Goal: Task Accomplishment & Management: Manage account settings

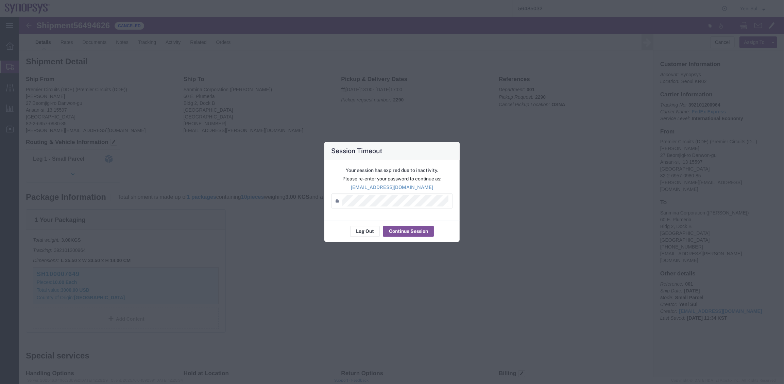
scroll to position [194, 0]
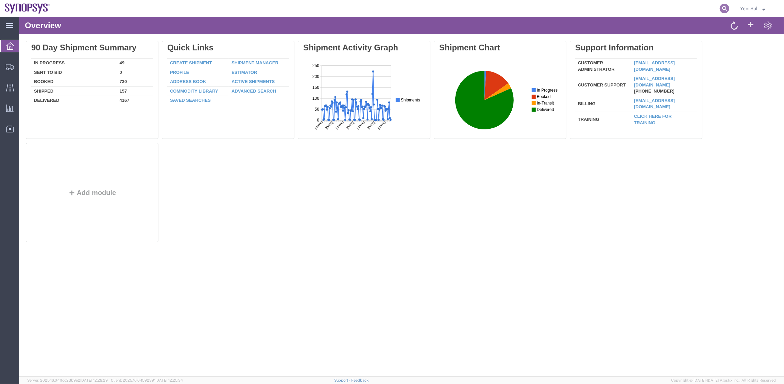
click at [726, 5] on icon at bounding box center [725, 9] width 10 height 10
click at [712, 8] on input "search" at bounding box center [616, 8] width 207 height 16
paste input "56494626"
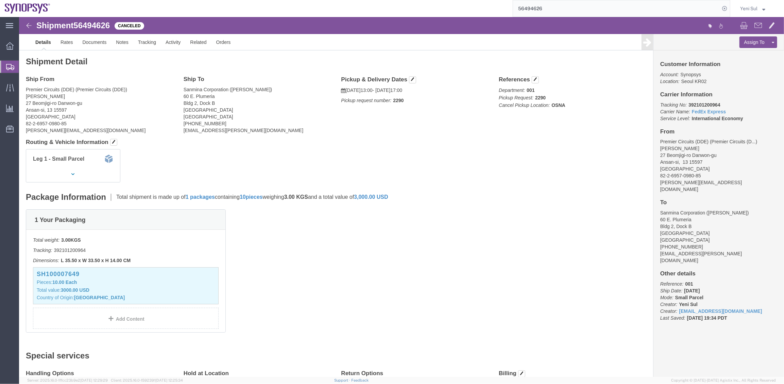
click div "Shipment Detail Ship From Premier Circuits (DDE) (Premier Circuits (DDE)) Alice…"
click div "1 Your Packaging Total weight: 3.00 KGS Tracking: 392101200964 Dimensions: L 35…"
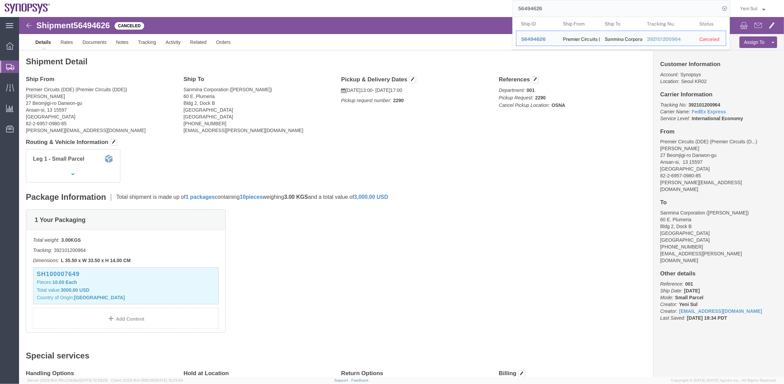
drag, startPoint x: 576, startPoint y: 13, endPoint x: 450, endPoint y: 6, distance: 127.0
click at [450, 7] on div "56494626 Ship ID Ship From Ship To Tracking Nu. Status Ship ID 56494626 Ship Fr…" at bounding box center [392, 8] width 675 height 17
paste input "85032"
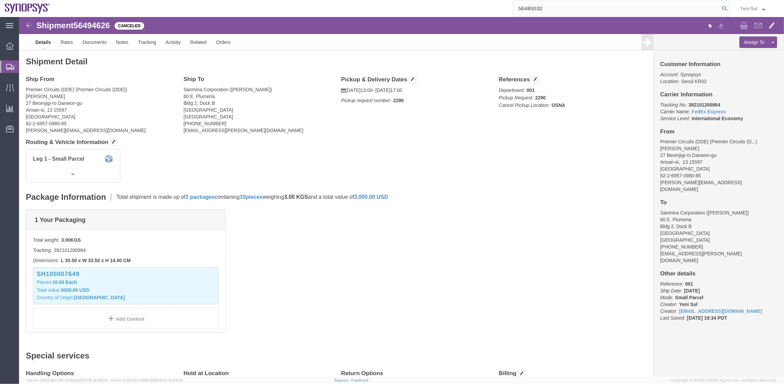
type input "56485032"
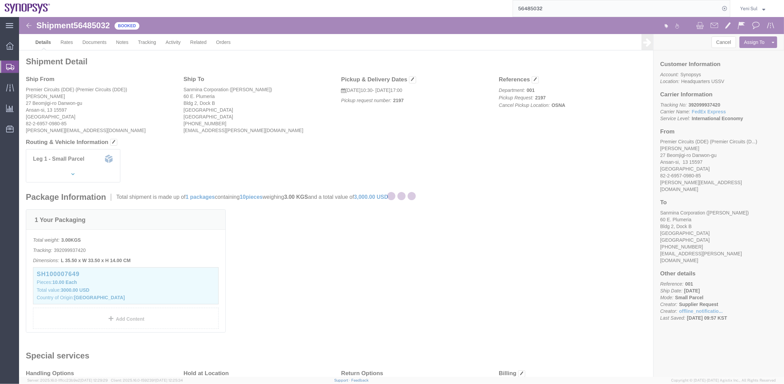
drag, startPoint x: 502, startPoint y: 173, endPoint x: 545, endPoint y: 145, distance: 51.8
click at [502, 173] on div at bounding box center [401, 196] width 765 height 359
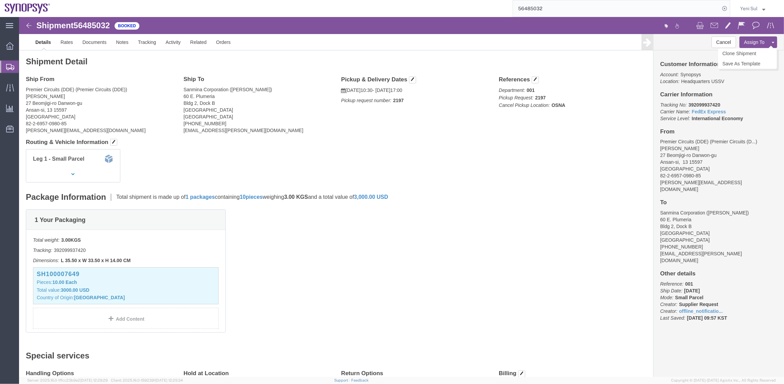
click button
click link "Clone Shipment"
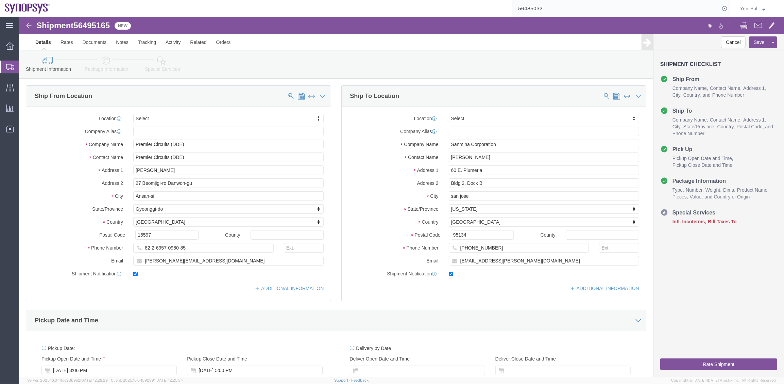
select select
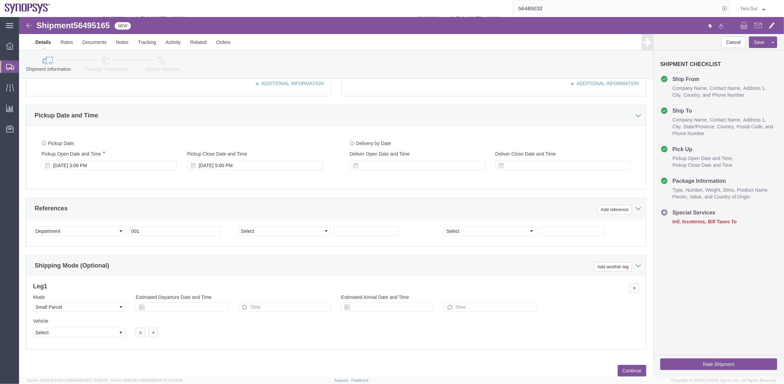
scroll to position [224, 0]
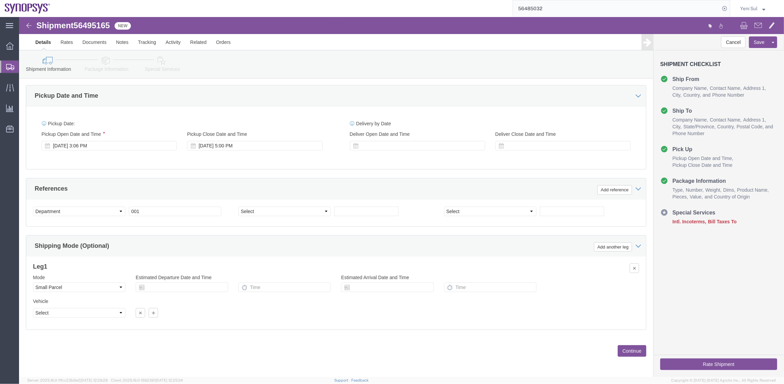
click button "Continue"
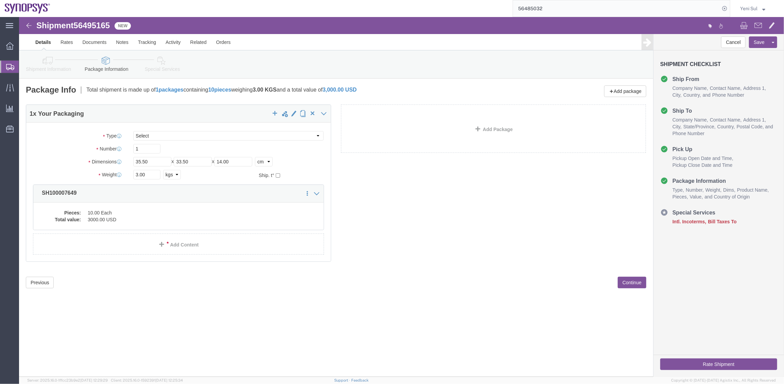
click button "Continue"
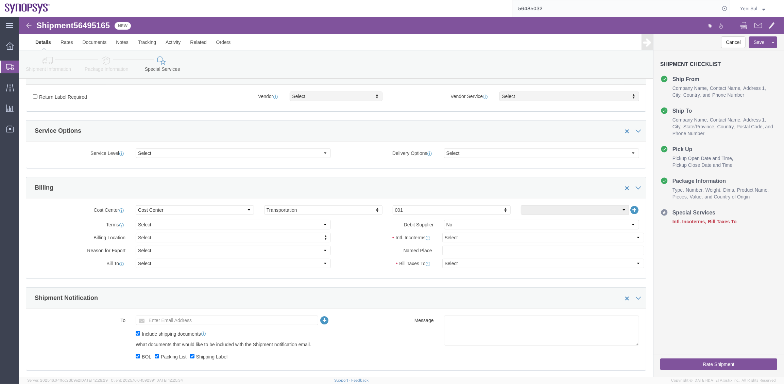
scroll to position [278, 0]
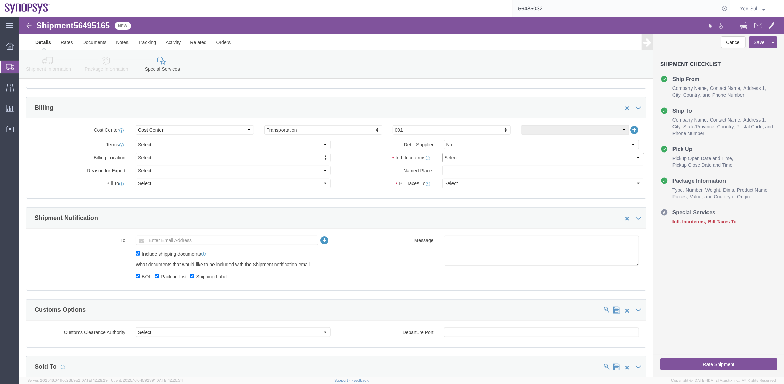
click select "Select Carriage Insurance Paid Carriage Paid To Cost and Freight Cost Insurance…"
click div "Manage special services Handling Options Hold at Location Return Info Service O…"
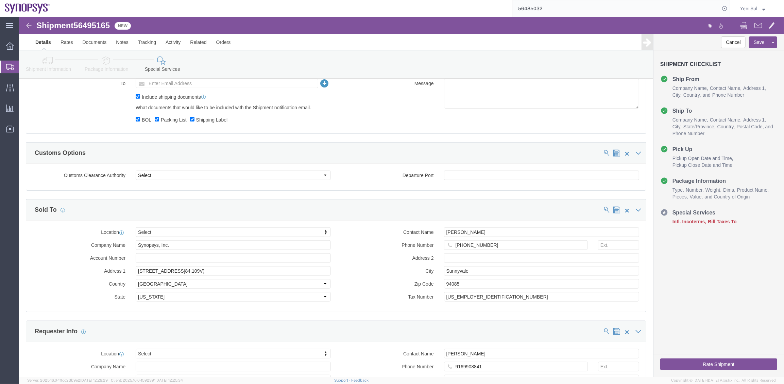
scroll to position [464, 0]
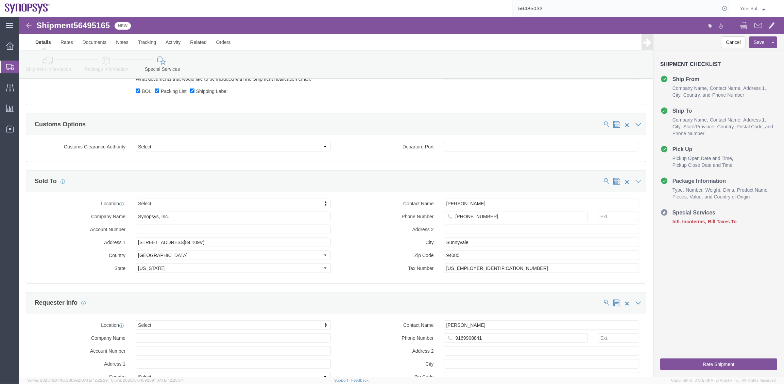
click icon
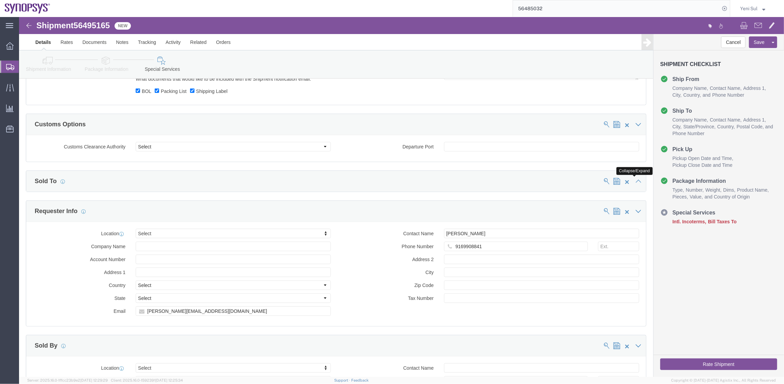
click icon
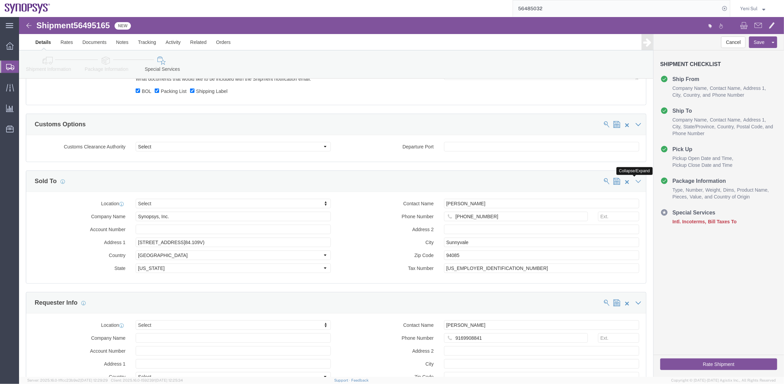
click icon
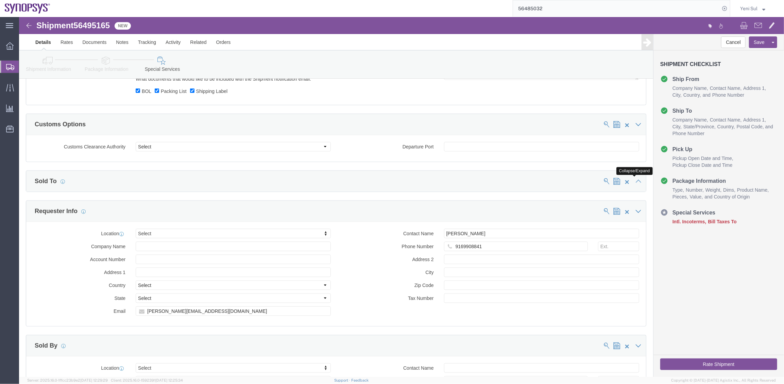
click icon
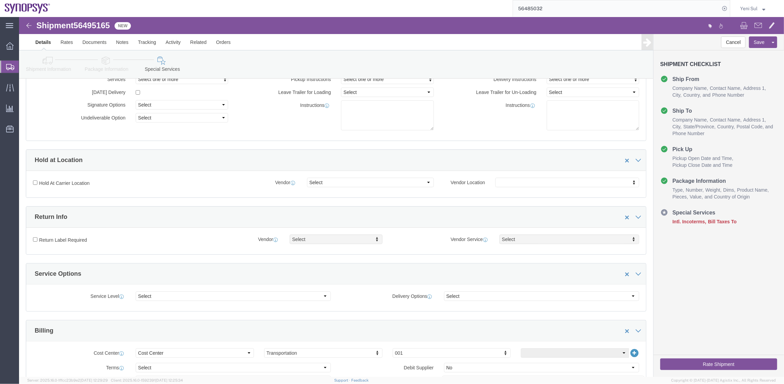
scroll to position [0, 0]
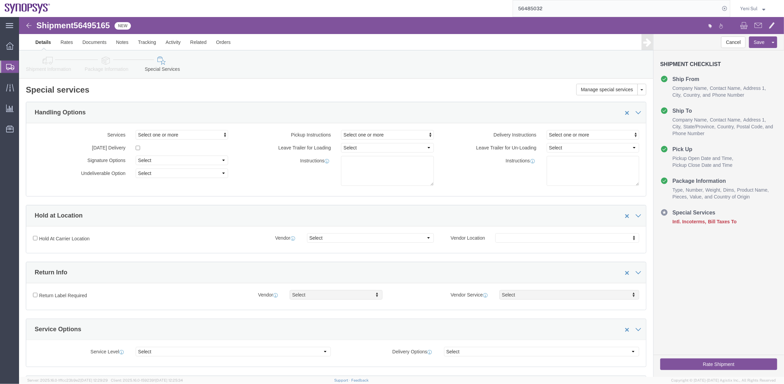
click div "Hold at Location"
click link "Shipment Information"
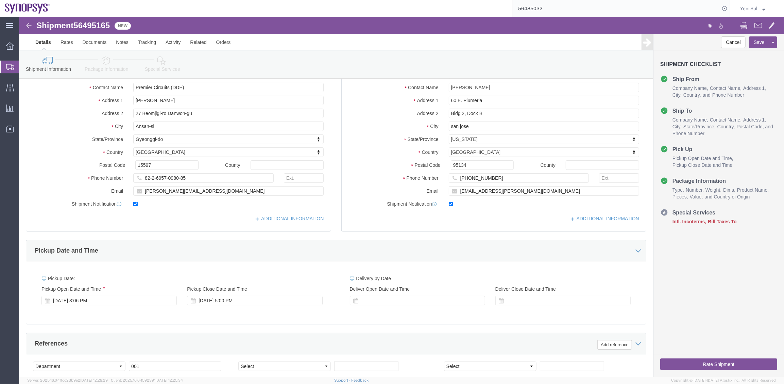
scroll to position [224, 0]
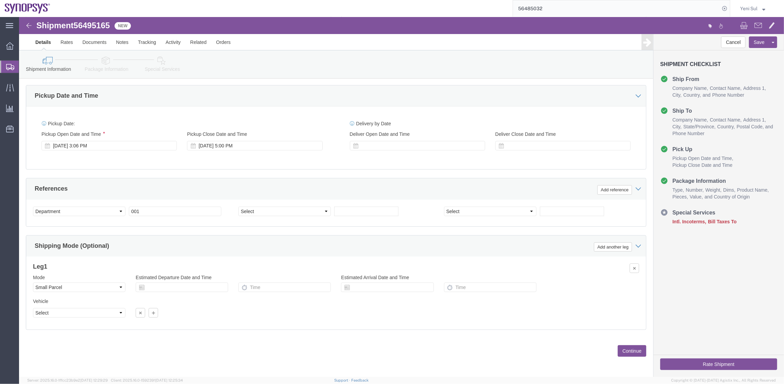
click button "Continue"
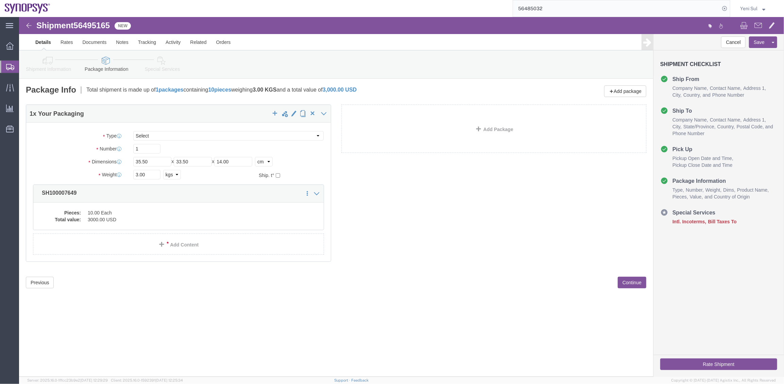
scroll to position [0, 0]
click div "Shipment 56495165 New Details Rates Documents Notes Tracking Activity Related O…"
click button "Continue"
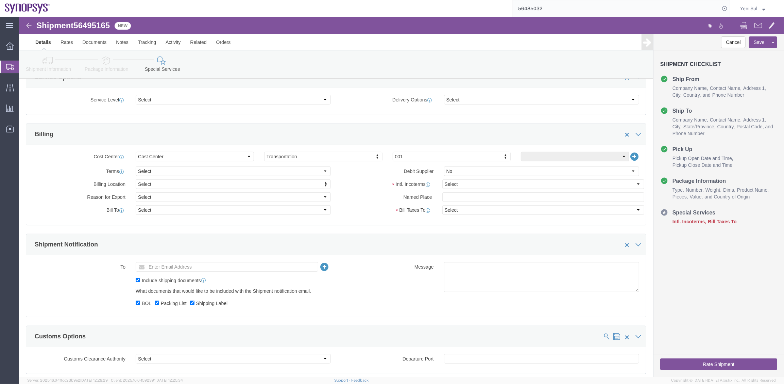
scroll to position [278, 0]
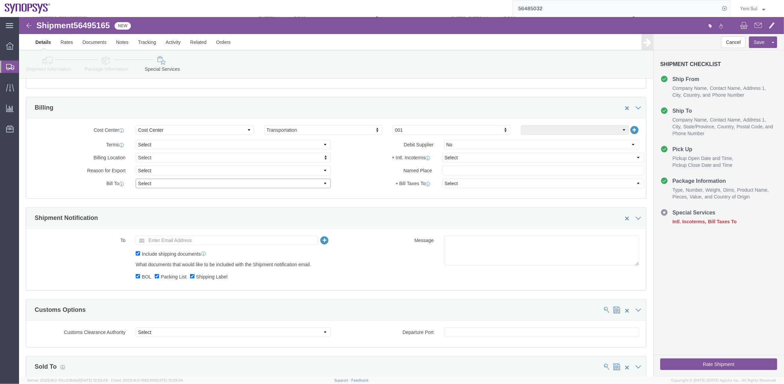
click select "Select Recipient Account Sender/Shipper Third Party Account"
select select "THRD"
click select "Select Recipient Account Sender/Shipper Third Party Account"
select select
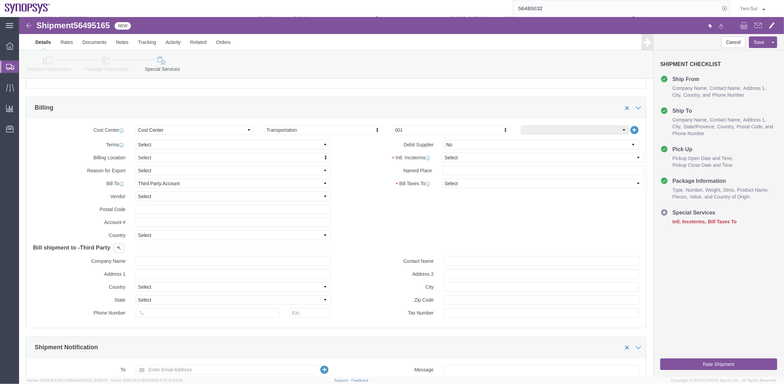
click div "Billing Location Select Select My Profile Location Aachen DE04 Agrate Brianza I…"
click select "Select Carriage Insurance Paid Carriage Paid To Cost and Freight Cost Insurance…"
select select "EXW"
click select "Select Carriage Insurance Paid Carriage Paid To Cost and Freight Cost Insurance…"
select select "RCPN"
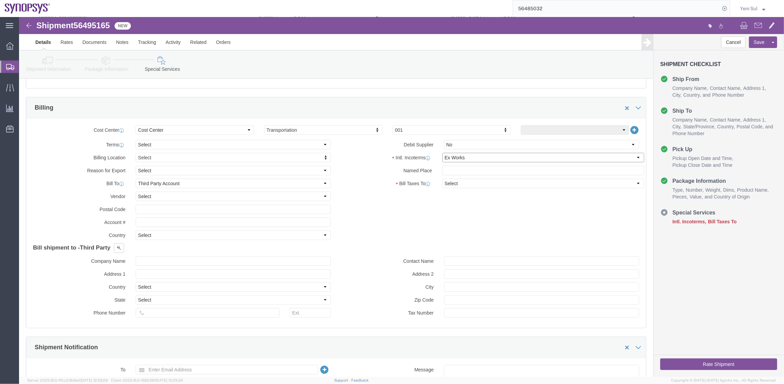
select select "RCPN"
type input "Sanmina Corporation"
type input "60 E. Plumeria"
select select "US"
select select "CA"
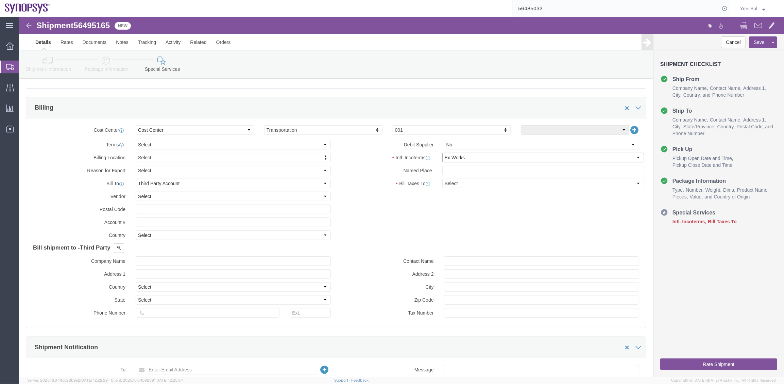
type input "[PHONE_NUMBER]"
type input "[PERSON_NAME]"
type input "Bldg 2, Dock B"
type input "san jose"
type input "95134"
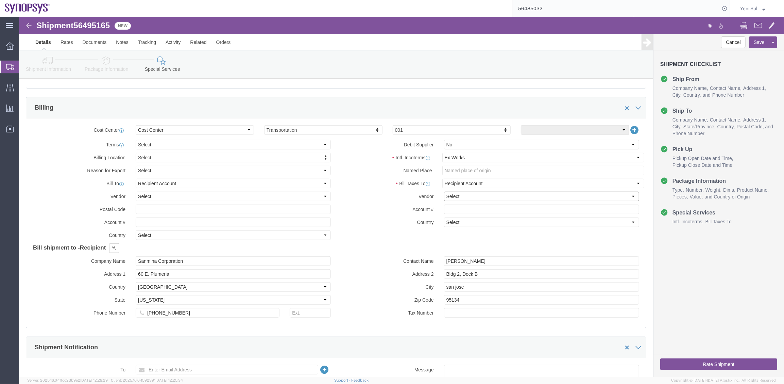
click select "Select DHL FedEx Express UPS"
click select "Select Recipient Account Sender/Shipper Third Party Account"
select select "THRD"
click select "Select Recipient Account Sender/Shipper Third Party Account"
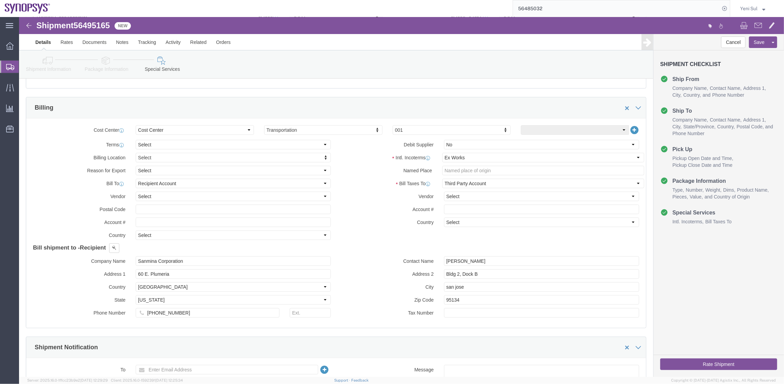
click div "Billing Location Select Select My Profile Location Aachen DE04 Agrate Brianza I…"
click span
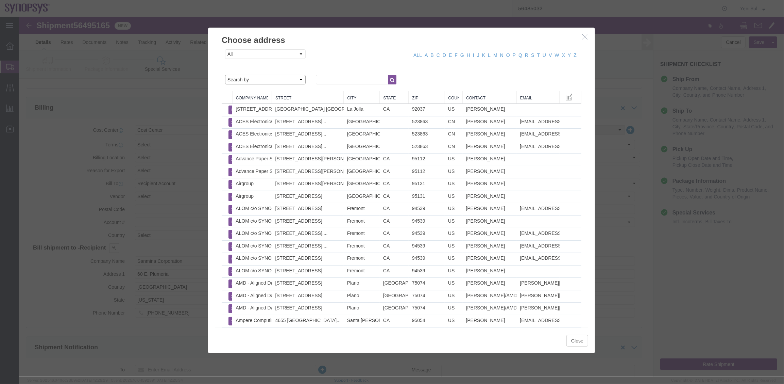
click select "Search by Address Book Name City Company Name Contact Name Country CustomerAlia…"
select select "companyName"
click select "Search by Address Book Name City Company Name Contact Name Country CustomerAlia…"
click input "text"
type input "synopsys inc"
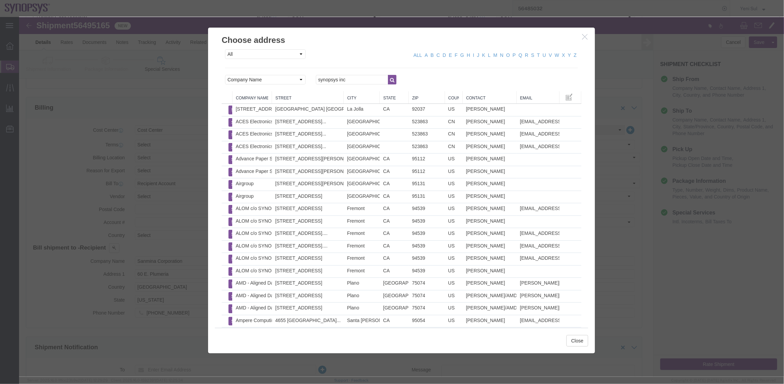
click icon "button"
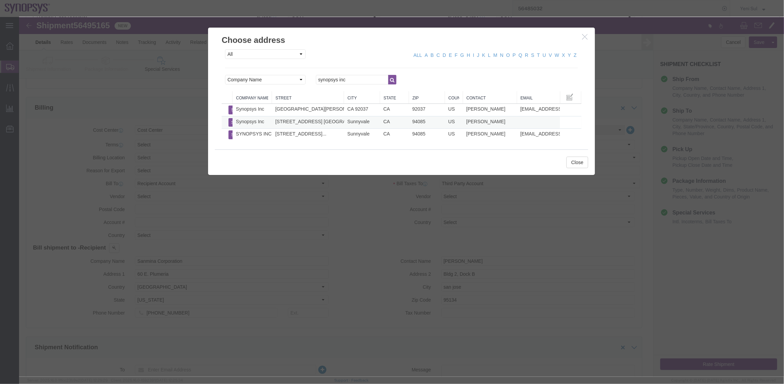
drag, startPoint x: 231, startPoint y: 106, endPoint x: 227, endPoint y: 106, distance: 4.5
click td "Synopsys Inc"
click button "Select"
type input "Synopsys Inc"
type input "675 Almanor Ave."
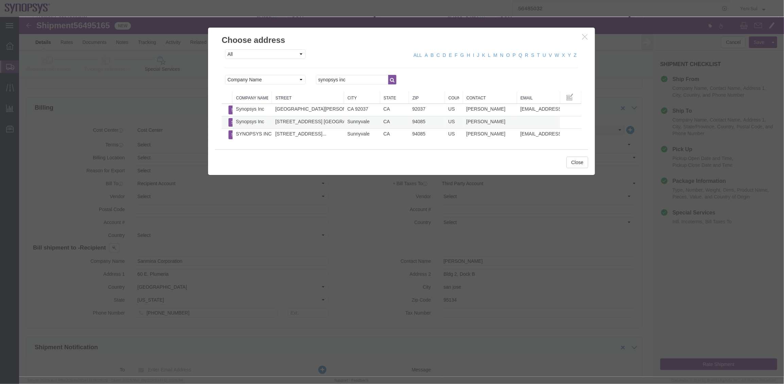
type input "+1-650-584-5000"
type input "Ted Shih"
type input "Sunnyvale, CA 94085"
type input "Sunnyvale"
type input "94085"
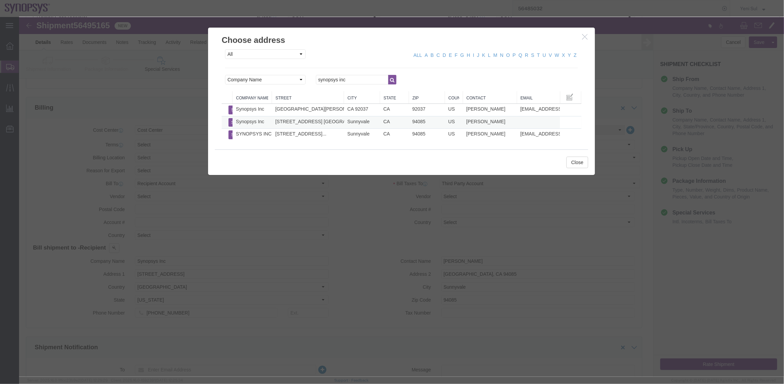
select select "CA"
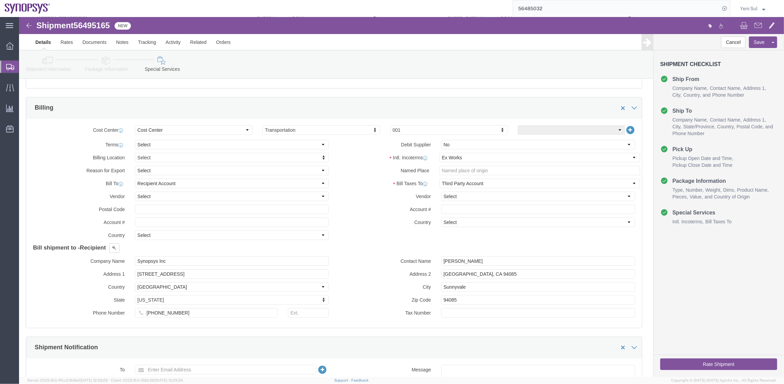
click div "Cost Center Select Buyer Cost Center Department Operations Number Order Number …"
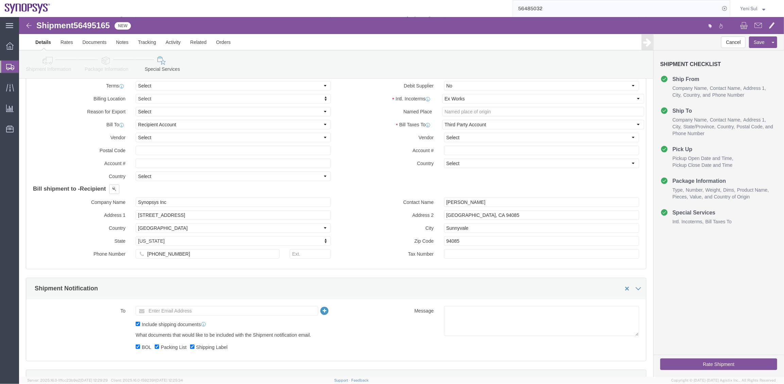
scroll to position [340, 0]
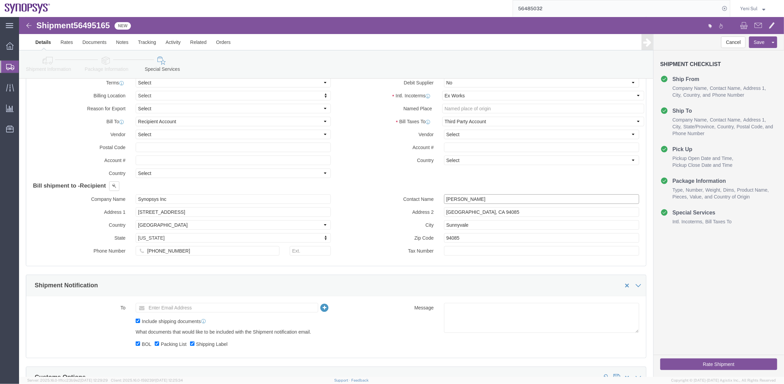
drag, startPoint x: 431, startPoint y: 177, endPoint x: 375, endPoint y: 176, distance: 55.8
click div "Bill shipment to - Recipient Company Name Premier Circuits (DDE) Address 1 Alic…"
click div "Manage special services Handling Options Hold at Location Return Info Service O…"
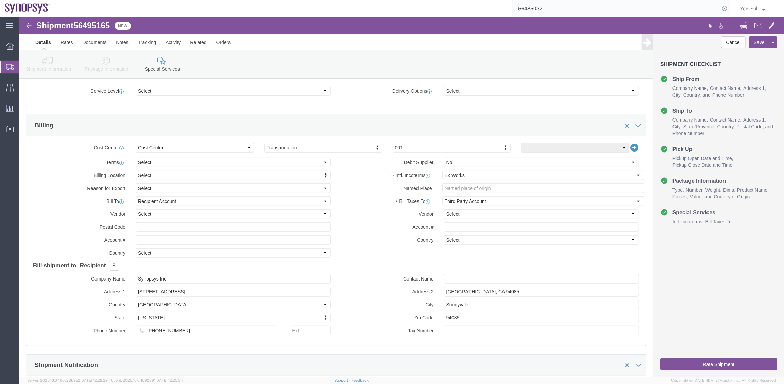
scroll to position [216, 0]
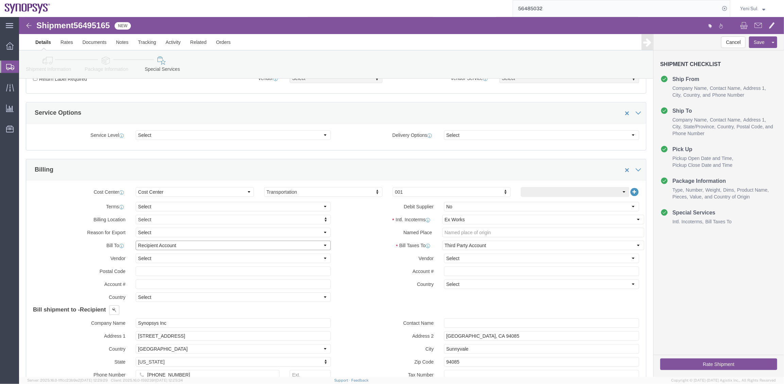
click select "Select Recipient Account Sender/Shipper Third Party Account"
select select "THRD"
click select "Select Recipient Account Sender/Shipper Third Party Account"
select select
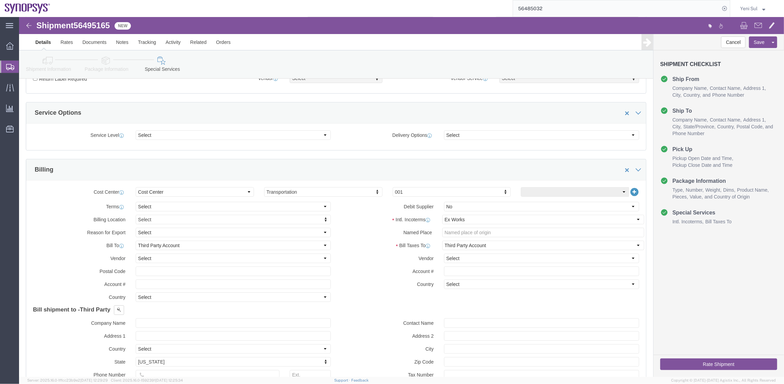
click div "Billing Location Select Select My Profile Location Aachen DE04 Agrate Brianza I…"
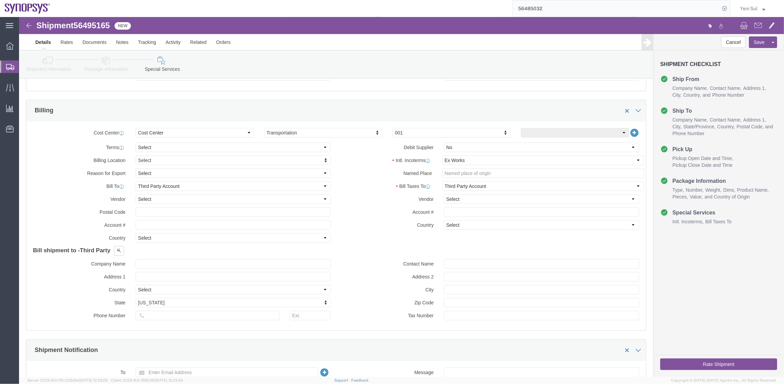
scroll to position [309, 0]
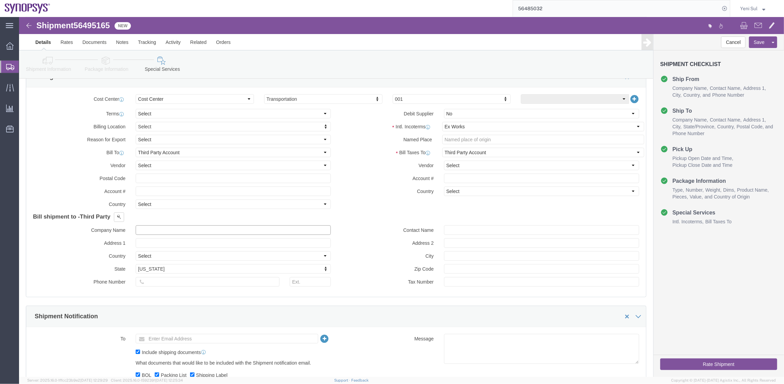
click input "text"
type input "Synopsys Inc"
click button
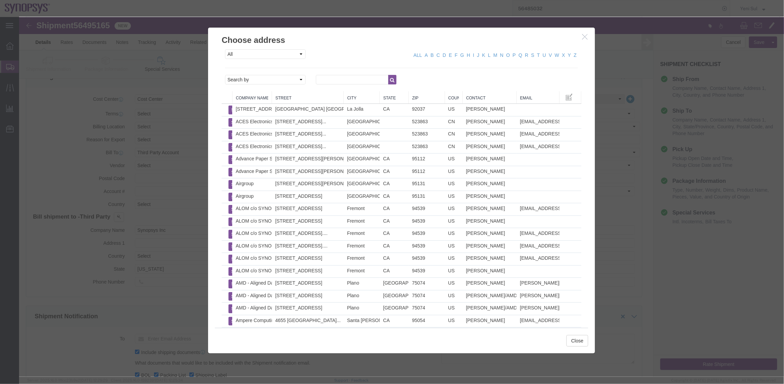
click div "All Company Location Other Personal Shared ALL A B C D E F G H I J K L M N O P …"
click select "Search by Address Book Name City Company Name Contact Name Country CustomerAlia…"
click div "All Company Location Other Personal Shared ALL A B C D E F G H I J K L M N O P …"
click select "Search by Address Book Name City Company Name Contact Name Country CustomerAlia…"
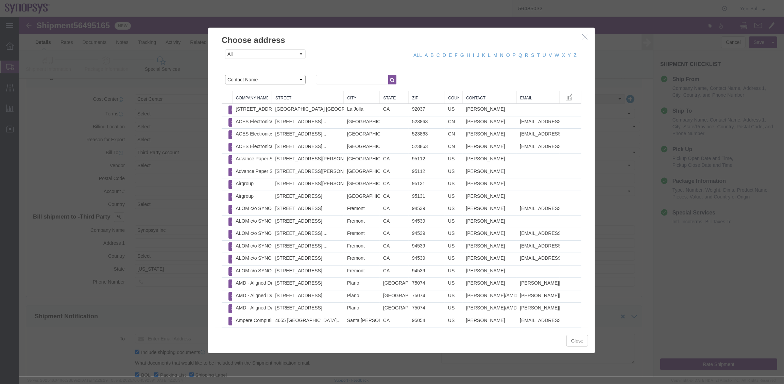
select select "companyName"
click select "Search by Address Book Name City Company Name Contact Name Country CustomerAlia…"
click input "text"
type input "synopsys inc"
click icon "button"
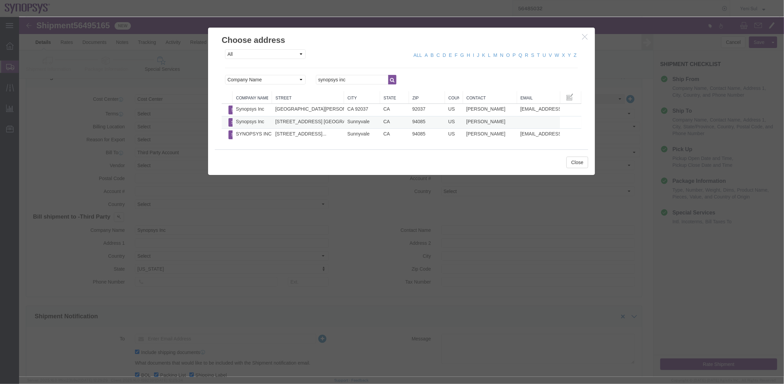
click button "Select"
type input "675 Almanor Ave."
select select "US"
type input "+1-650-584-5000"
type input "Ted Shih"
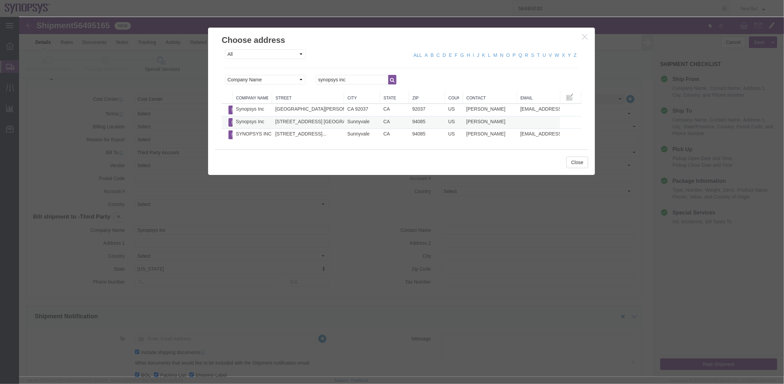
type input "Sunnyvale, CA 94085"
type input "Sunnyvale"
type input "94085"
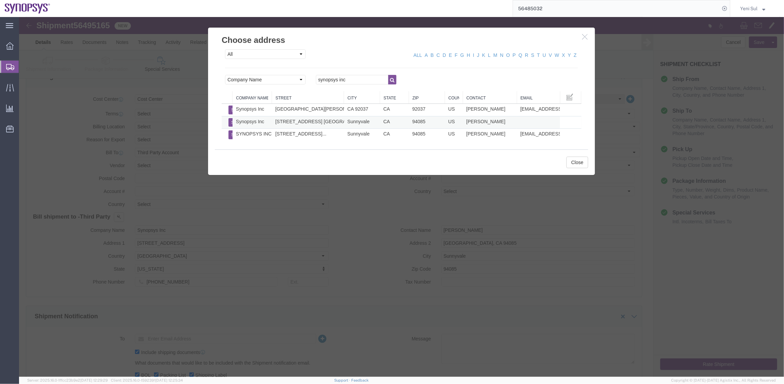
select select "CA"
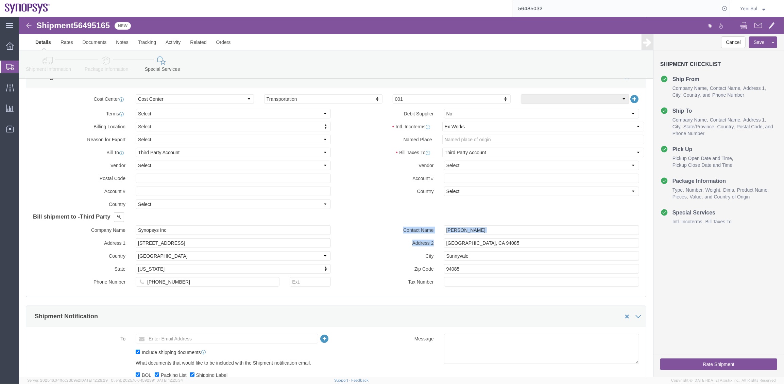
drag, startPoint x: 454, startPoint y: 217, endPoint x: 378, endPoint y: 214, distance: 76.2
click div "Contact Name Ted Shih Address 2 Sunnyvale, CA 94085 City Sunnyvale Zip Code 940…"
click input "Ted Shih"
drag, startPoint x: 424, startPoint y: 211, endPoint x: 380, endPoint y: 211, distance: 44.2
click div "Contact Name Ted Shih"
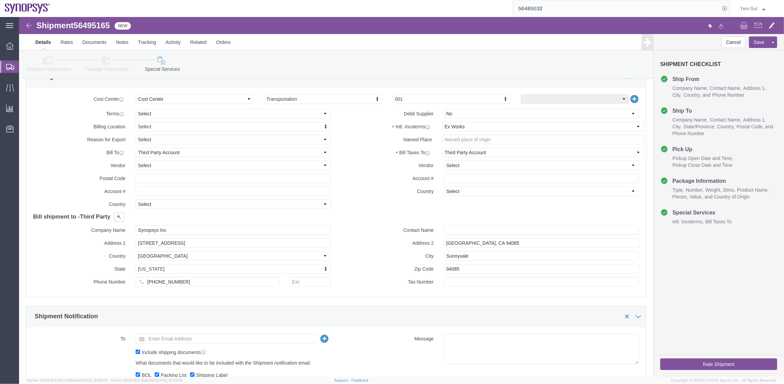
click div "Contact Name Address 2 Sunnyvale, CA 94085 City Sunnyvale Zip Code 94085 Tax Nu…"
drag, startPoint x: 358, startPoint y: 290, endPoint x: 345, endPoint y: 290, distance: 13.6
click div "Shipment Notification"
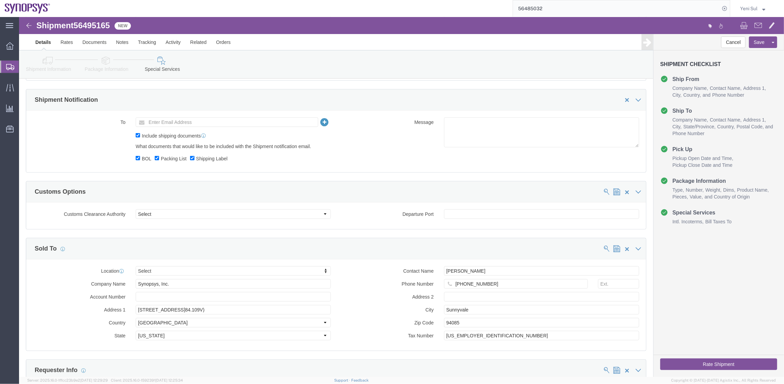
scroll to position [711, 0]
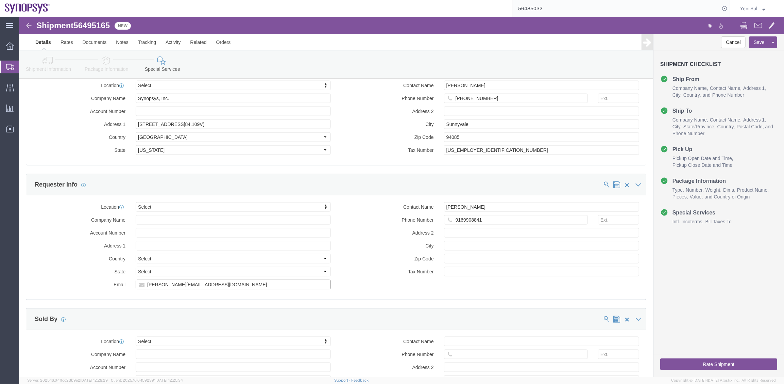
drag, startPoint x: 201, startPoint y: 263, endPoint x: 229, endPoint y: 224, distance: 48.0
click div "Location Select Select My Profile Location Aachen DE04 Agrate Brianza IT01 Asch…"
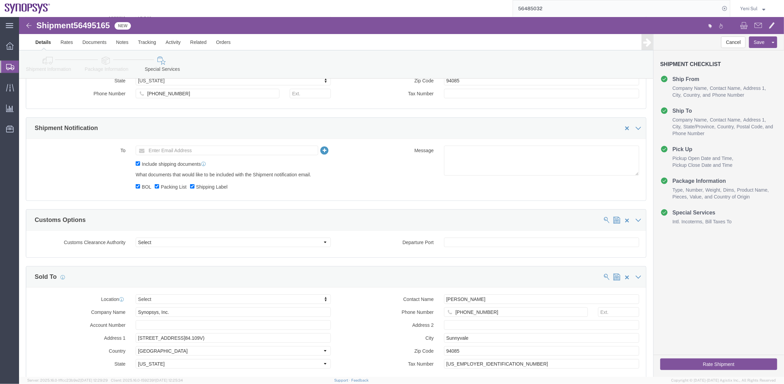
scroll to position [494, 0]
click div "To Enter Email Address Include shipping documents What documents that would lik…"
click input "text"
paste input "[PERSON_NAME][EMAIL_ADDRESS][DOMAIN_NAME]"
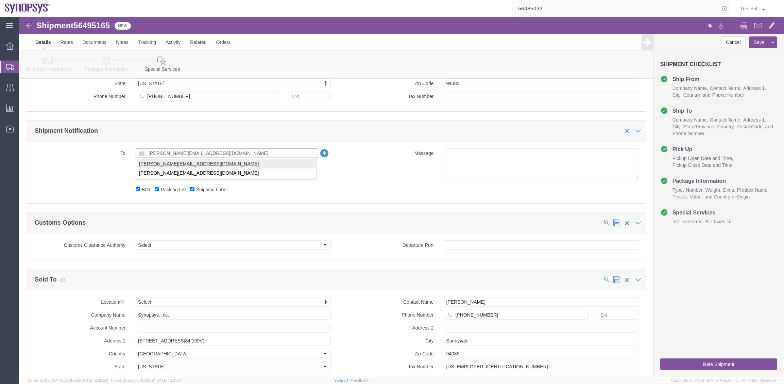
type input "[PERSON_NAME][EMAIL_ADDRESS][DOMAIN_NAME]"
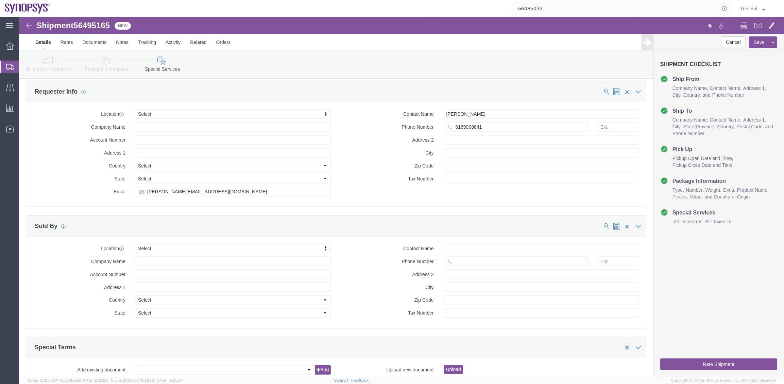
scroll to position [858, 0]
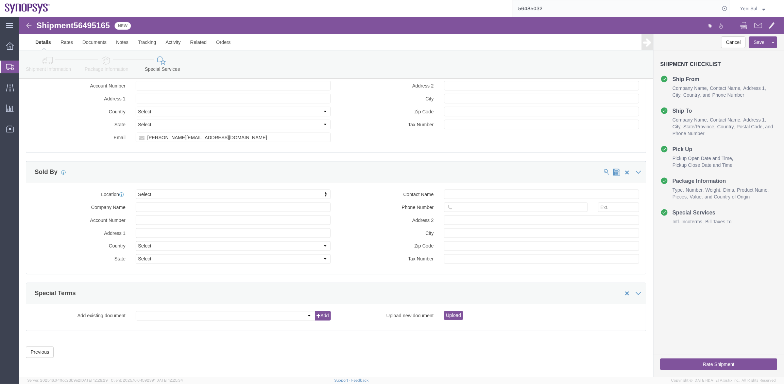
click button "Rate Shipment"
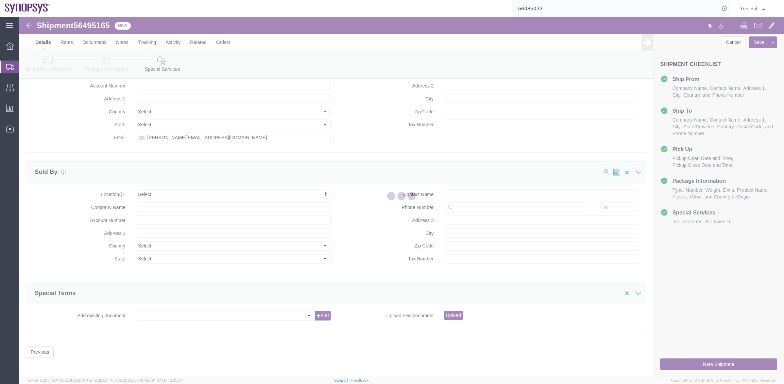
select select
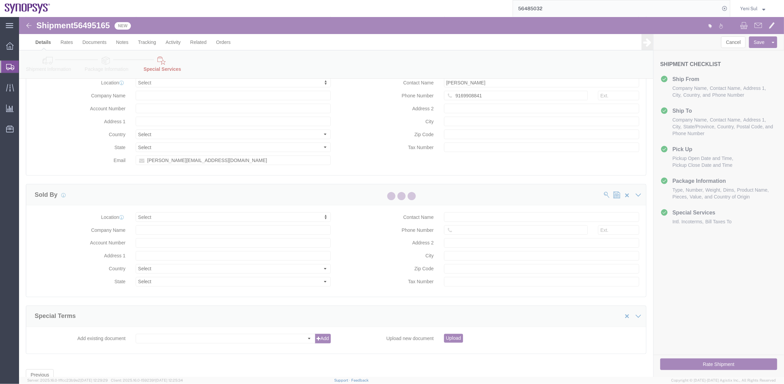
select select "COSTCENTER"
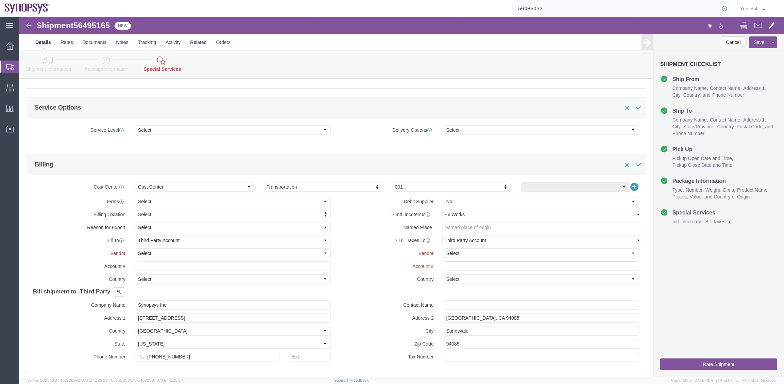
scroll to position [269, 0]
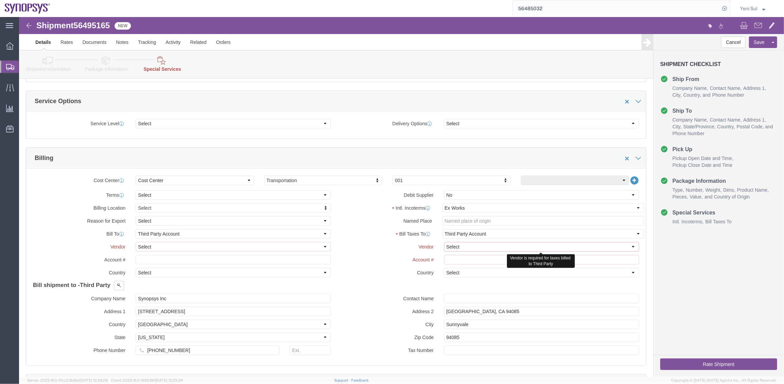
click select "Select DHL FedEx Express UPS"
select select "FedEx Express"
click select "Select DHL FedEx Express UPS"
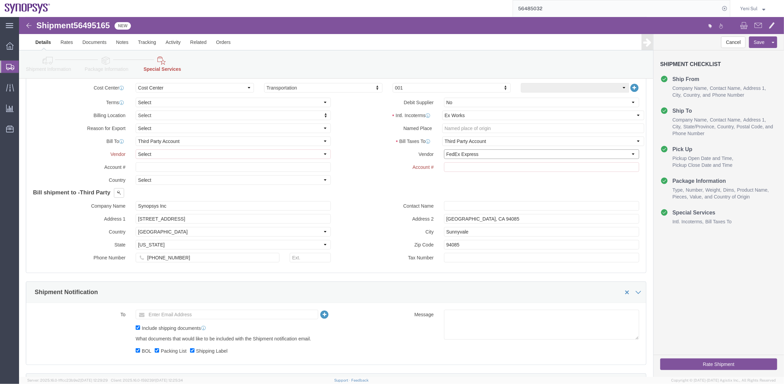
scroll to position [362, 0]
click input "text"
click div "Billing Location Select Select My Profile Location Aachen DE04 Agrate Brianza I…"
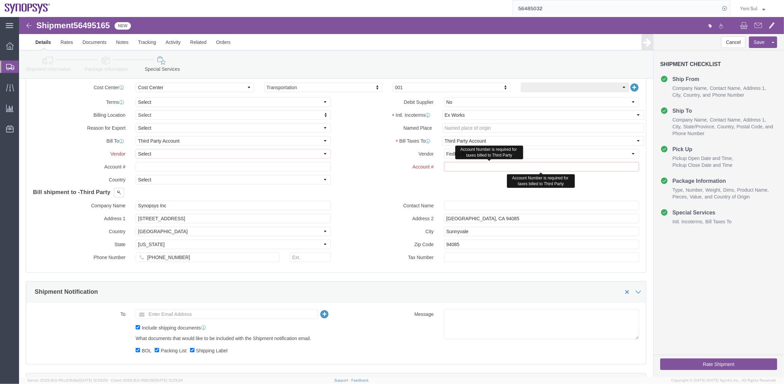
drag, startPoint x: 453, startPoint y: 152, endPoint x: 440, endPoint y: 153, distance: 13.3
click input "text"
paste input "139464052"
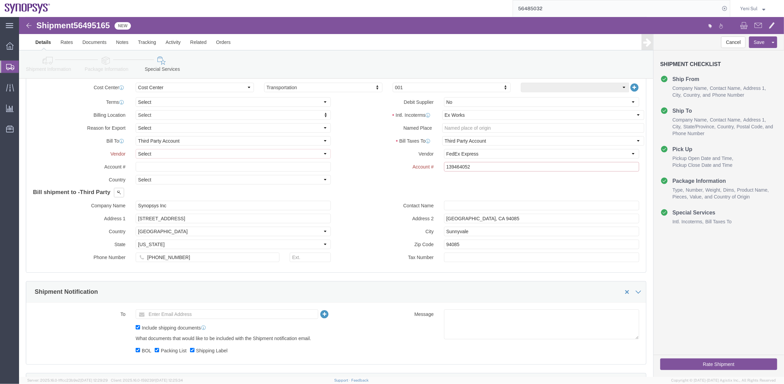
type input "139464052"
click label "Contact Name"
click div "Billing Location Select Select My Profile Location Aachen DE04 Agrate Brianza I…"
click select "Select DHL FedEx Express UPS"
select select "FedEx Express"
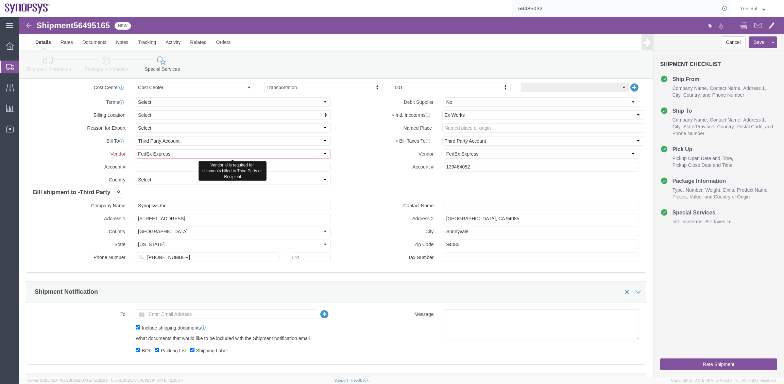
click select "Select DHL FedEx Express UPS"
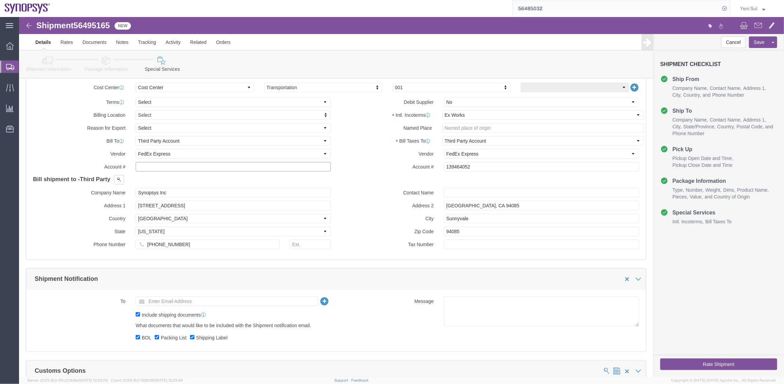
drag, startPoint x: 131, startPoint y: 148, endPoint x: 230, endPoint y: 157, distance: 100.0
click input "text"
click label "Contact Name"
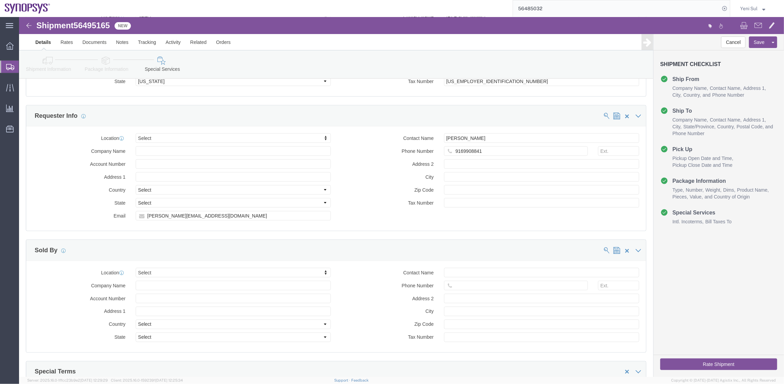
scroll to position [874, 0]
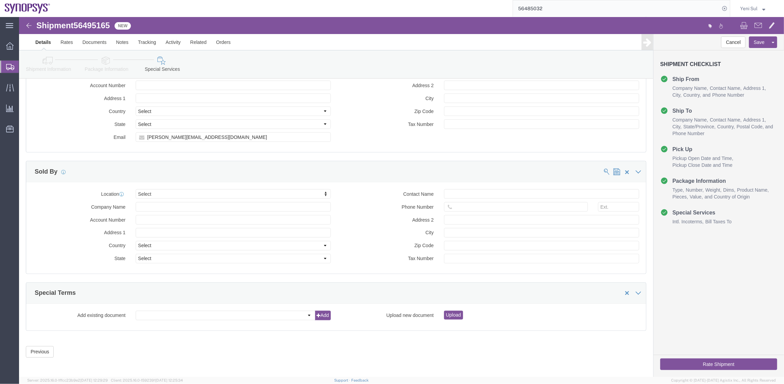
click button "Rate Shipment"
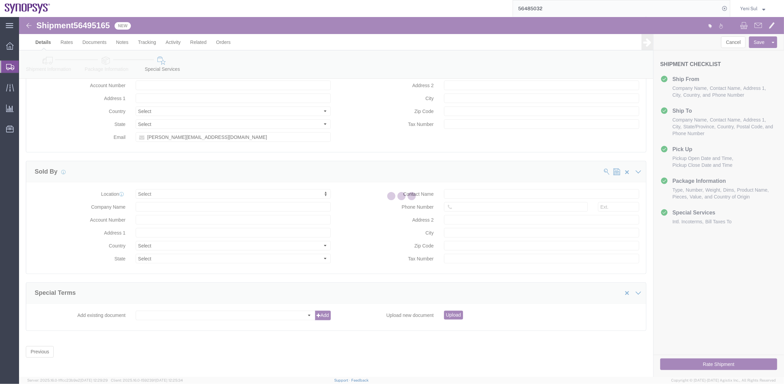
scroll to position [0, 0]
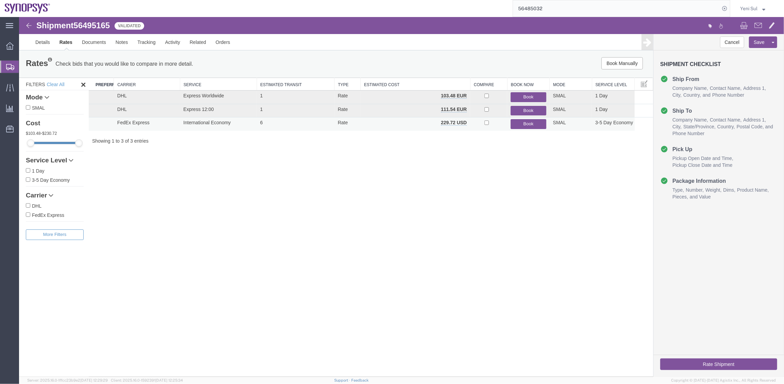
click at [537, 124] on button "Book" at bounding box center [527, 124] width 35 height 10
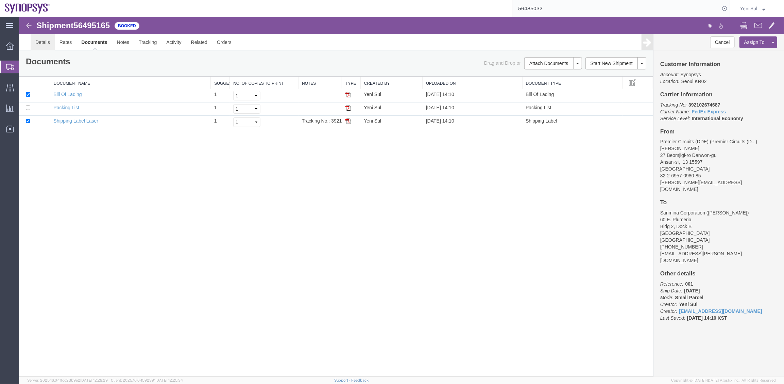
click at [41, 46] on link "Details" at bounding box center [42, 42] width 24 height 16
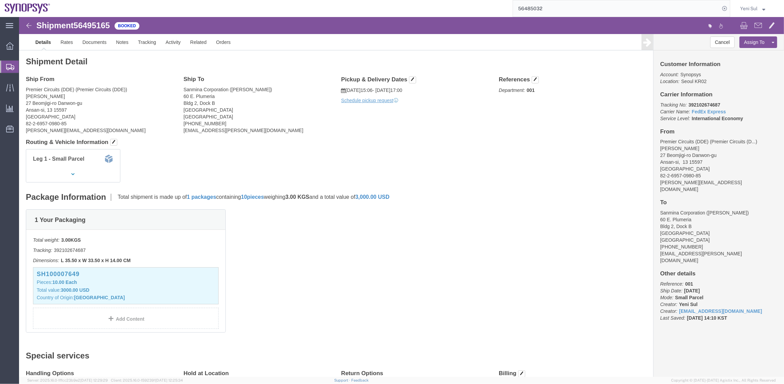
click h4 "Routing & Vehicle Information"
click link "Schedule pickup request"
click div "1 Your Packaging Total weight: 3.00 KGS Tracking: 392102674687 Dimensions: L 35…"
click link "Documents"
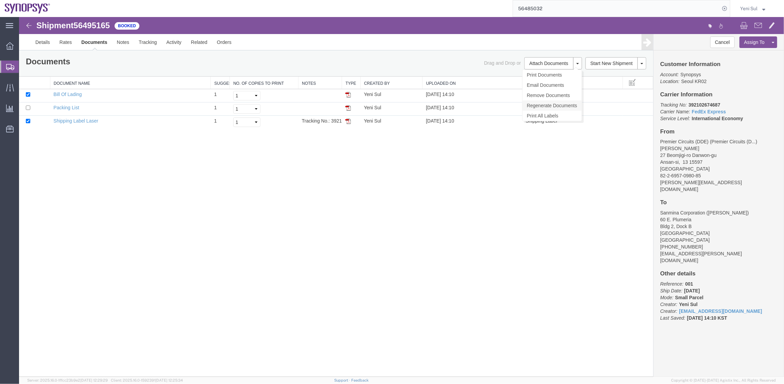
click at [550, 105] on link "Regenerate Documents" at bounding box center [551, 105] width 59 height 10
click at [329, 230] on div "Shipment 56495165 3 of 3 Booked Details Rates Documents Notes Tracking Activity…" at bounding box center [401, 196] width 765 height 359
click at [67, 44] on link "Rates" at bounding box center [65, 42] width 22 height 16
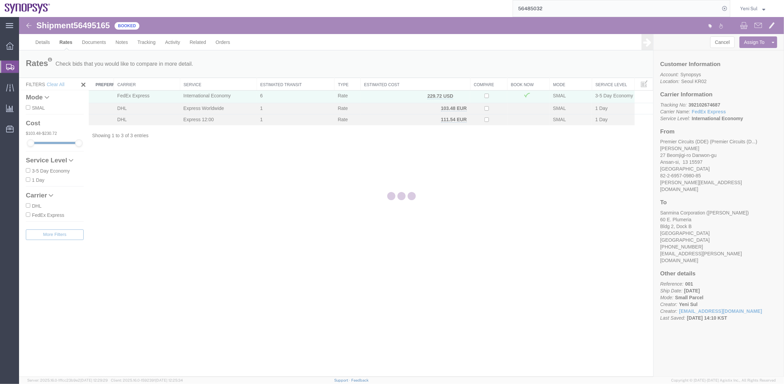
click at [95, 43] on div at bounding box center [401, 196] width 765 height 359
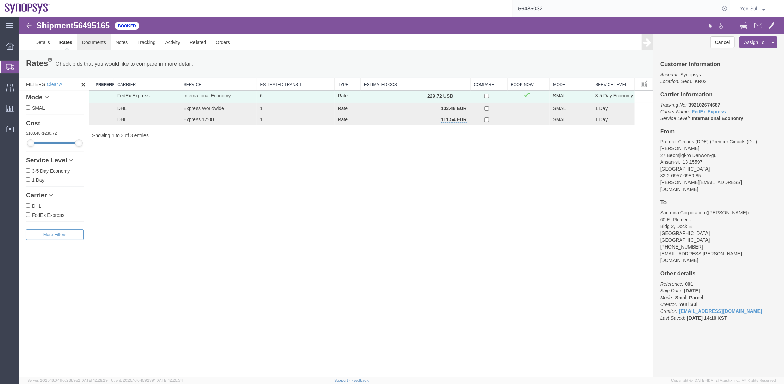
click at [89, 42] on link "Documents" at bounding box center [94, 42] width 34 height 16
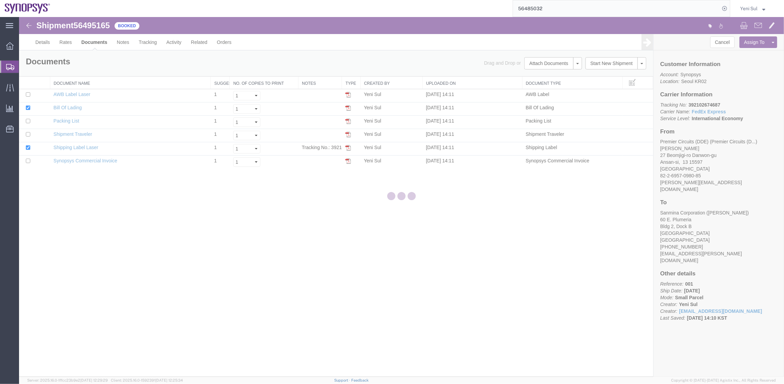
click at [209, 273] on div at bounding box center [401, 196] width 765 height 359
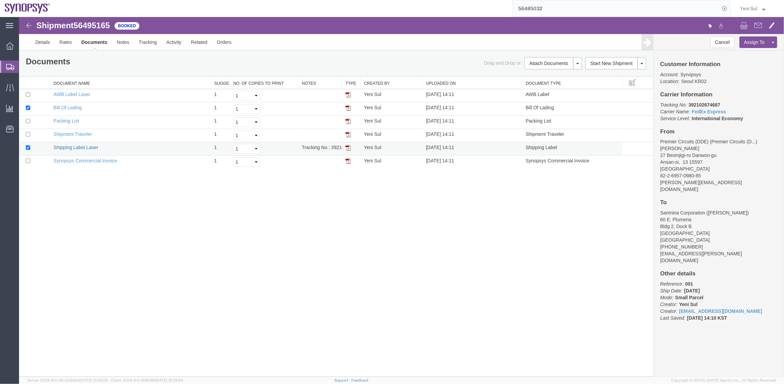
click at [78, 147] on link "Shipping Label Laser" at bounding box center [75, 146] width 45 height 5
drag, startPoint x: 124, startPoint y: 233, endPoint x: 122, endPoint y: 223, distance: 9.8
click at [124, 231] on div "Shipment 56495165 6 of 6 Booked Details Rates Documents Notes Tracking Activity…" at bounding box center [401, 196] width 765 height 359
drag, startPoint x: 90, startPoint y: 161, endPoint x: 305, endPoint y: 228, distance: 225.5
click at [90, 161] on link "Synopsys Commercial Invoice" at bounding box center [85, 159] width 64 height 5
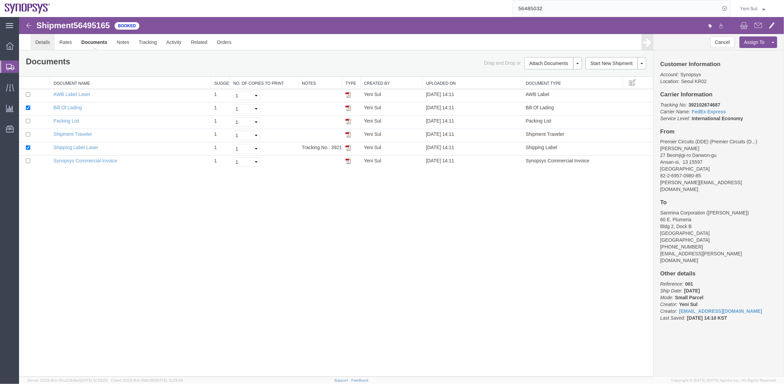
click at [43, 46] on link "Details" at bounding box center [42, 42] width 24 height 16
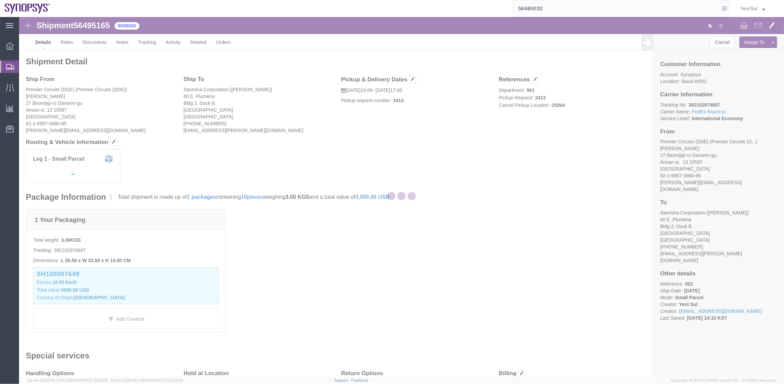
click at [443, 170] on div at bounding box center [401, 196] width 765 height 359
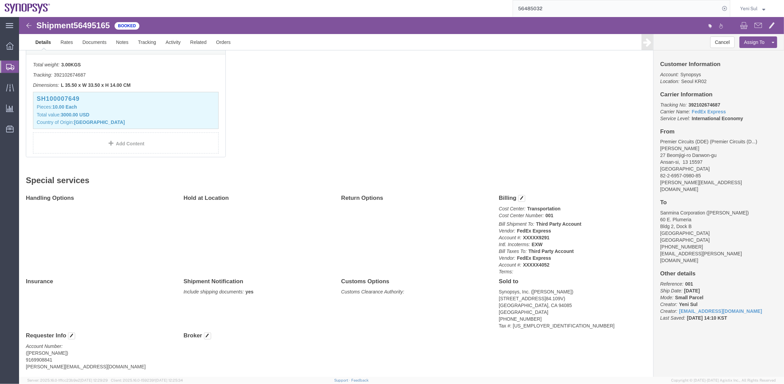
scroll to position [194, 0]
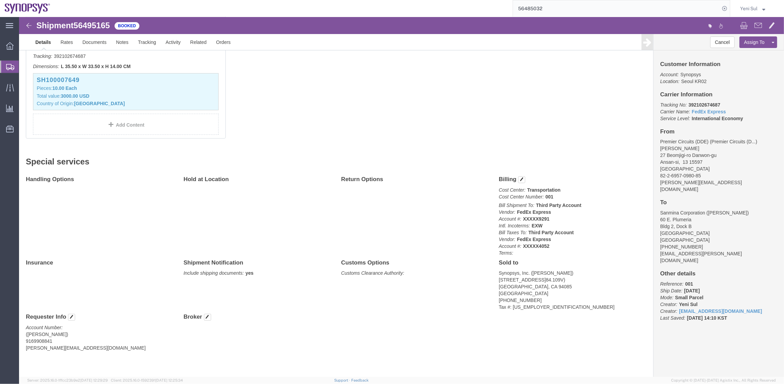
click div "1 Your Packaging Total weight: 3.00 KGS Tracking: 392102674687 Dimensions: L 35…"
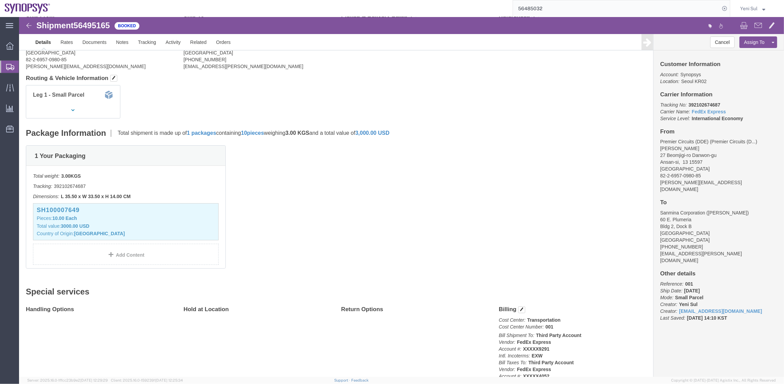
scroll to position [0, 0]
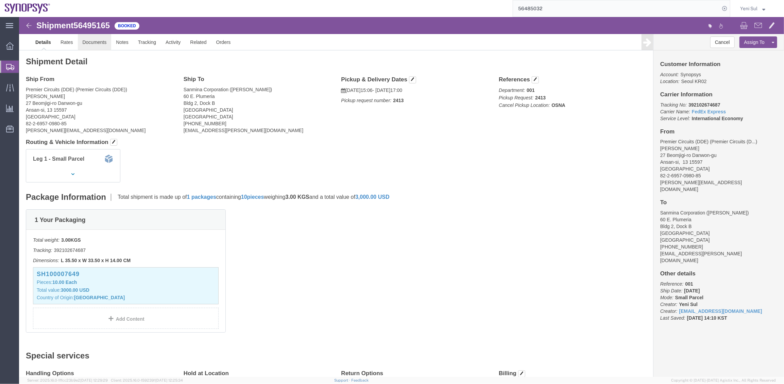
click link "Documents"
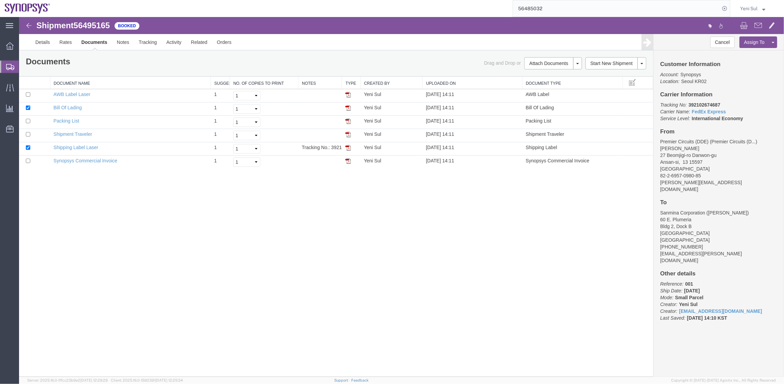
click at [369, 228] on div "Shipment 56495165 6 of 6 Booked Details Rates Documents Notes Tracking Activity…" at bounding box center [401, 196] width 765 height 359
click at [43, 235] on div "Shipment 56495165 6 of 6 Booked Details Rates Documents Notes Tracking Activity…" at bounding box center [401, 196] width 765 height 359
click at [28, 106] on input "checkbox" at bounding box center [28, 107] width 4 height 4
checkbox input "false"
click at [26, 145] on input "checkbox" at bounding box center [28, 147] width 4 height 4
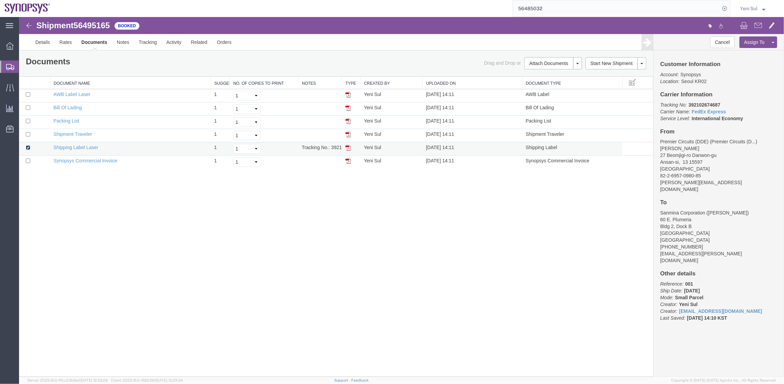
checkbox input "false"
click at [119, 224] on div "Shipment 56495165 6 of 6 Booked Details Rates Documents Notes Tracking Activity…" at bounding box center [401, 196] width 765 height 359
click at [259, 224] on div "Shipment 56495165 6 of 6 Booked Details Rates Documents Notes Tracking Activity…" at bounding box center [401, 196] width 765 height 359
click at [27, 95] on input "checkbox" at bounding box center [28, 94] width 4 height 4
checkbox input "true"
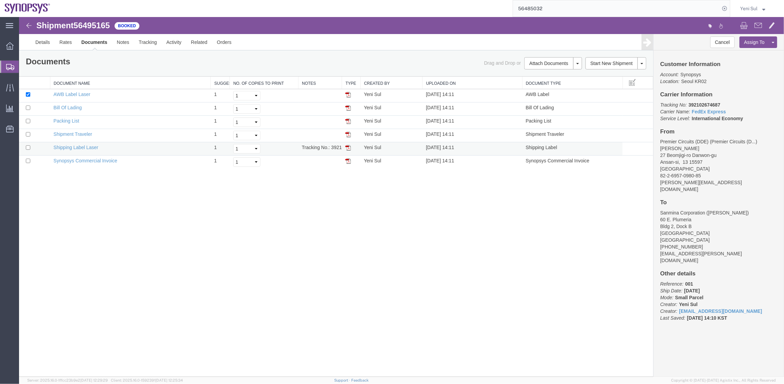
click at [24, 147] on td at bounding box center [34, 148] width 31 height 13
click at [26, 146] on td at bounding box center [34, 148] width 31 height 13
click at [26, 146] on input "checkbox" at bounding box center [28, 147] width 4 height 4
checkbox input "true"
click at [87, 147] on link "Shipping Label Laser" at bounding box center [75, 146] width 45 height 5
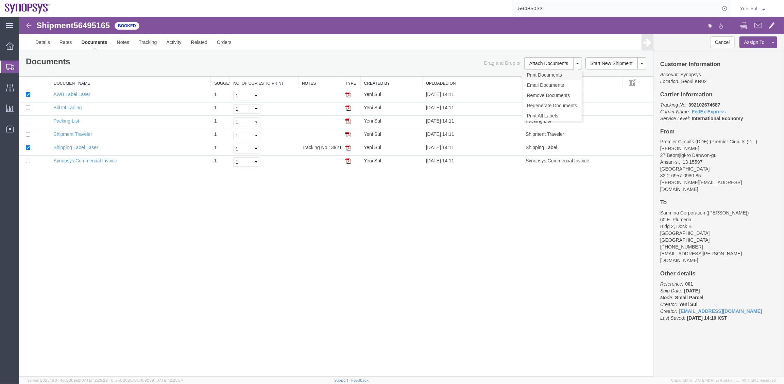
click at [553, 75] on link "Print Documents" at bounding box center [551, 74] width 59 height 10
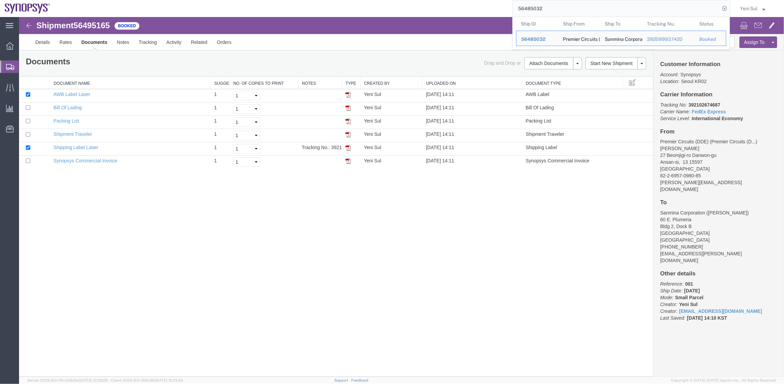
drag, startPoint x: 550, startPoint y: 10, endPoint x: 472, endPoint y: 9, distance: 78.6
click at [472, 9] on div "56485032 Ship ID Ship From Ship To Tracking Nu. Status Ship ID 56485032 Ship Fr…" at bounding box center [392, 8] width 675 height 17
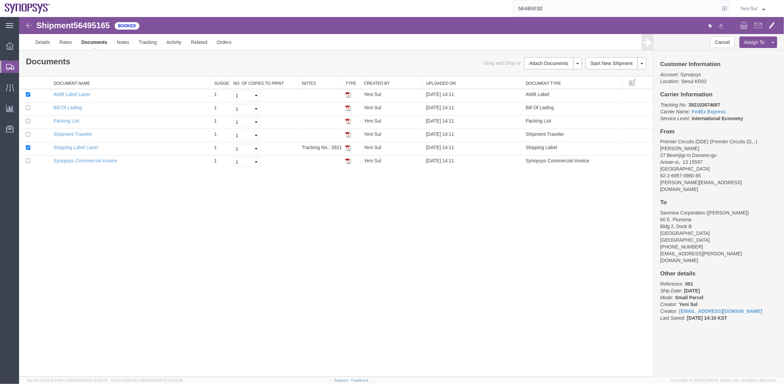
click at [163, 211] on div "Shipment 56495165 6 of 6 Booked Details Rates Documents Notes Tracking Activity…" at bounding box center [401, 196] width 765 height 359
click at [556, 64] on button "Attach Documents" at bounding box center [548, 63] width 49 height 12
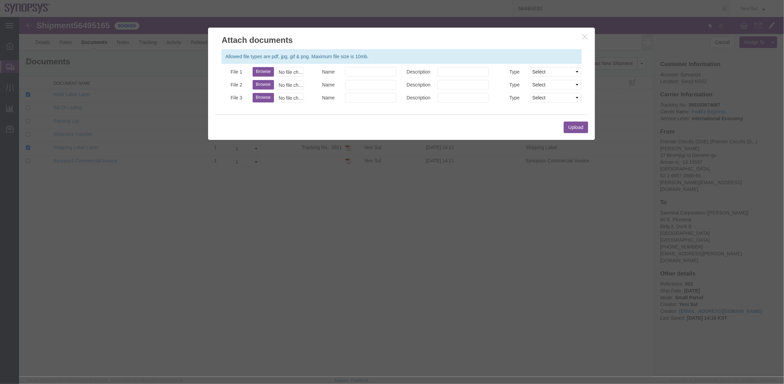
click at [262, 71] on button "Browse" at bounding box center [262, 72] width 21 height 10
type input "C:\fakepath\56485032 (1).pdf"
click at [557, 74] on select "Select AWB Label Bill of Lading/Air Waybill Certificate of Origin (English) Cla…" at bounding box center [555, 72] width 51 height 10
click at [559, 70] on select "Select AWB Label Bill of Lading/Air Waybill Certificate of Origin (English) Cla…" at bounding box center [555, 72] width 51 height 10
click at [573, 125] on button "Upload" at bounding box center [576, 127] width 24 height 12
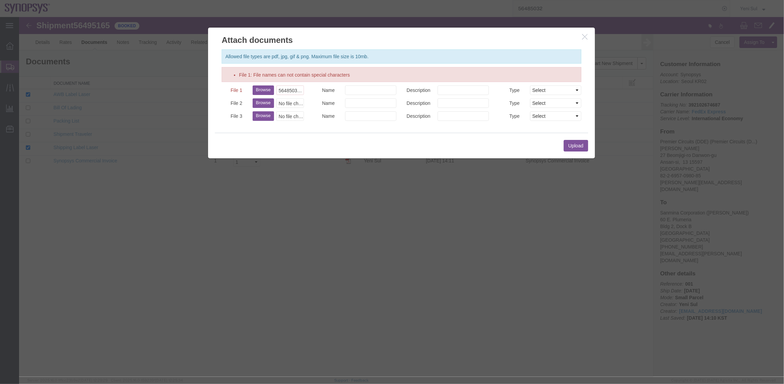
click at [584, 32] on h2 "Attach documents" at bounding box center [401, 36] width 387 height 18
click at [588, 35] on button "button" at bounding box center [585, 36] width 9 height 9
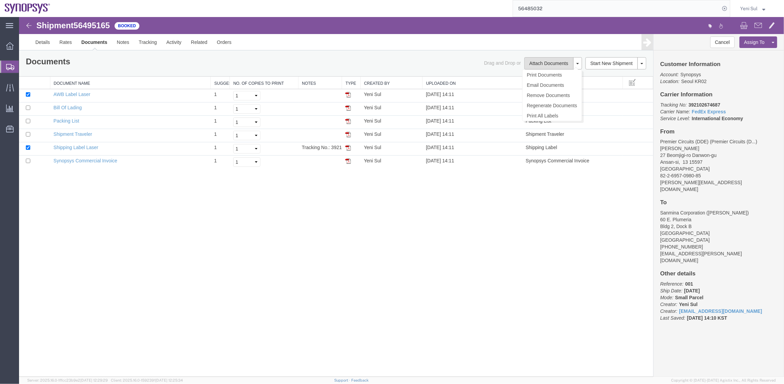
click at [544, 65] on button "Attach Documents" at bounding box center [548, 63] width 49 height 12
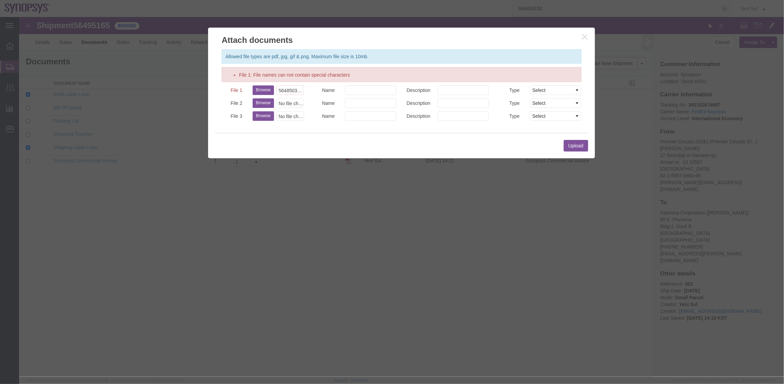
click at [268, 89] on button "Browse" at bounding box center [262, 90] width 21 height 10
type input "C:\fakepath\56485032 .pdf"
click at [574, 142] on button "Upload" at bounding box center [576, 145] width 24 height 12
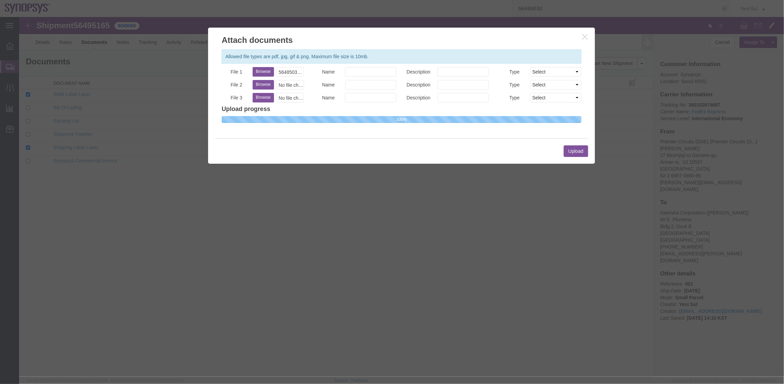
select select
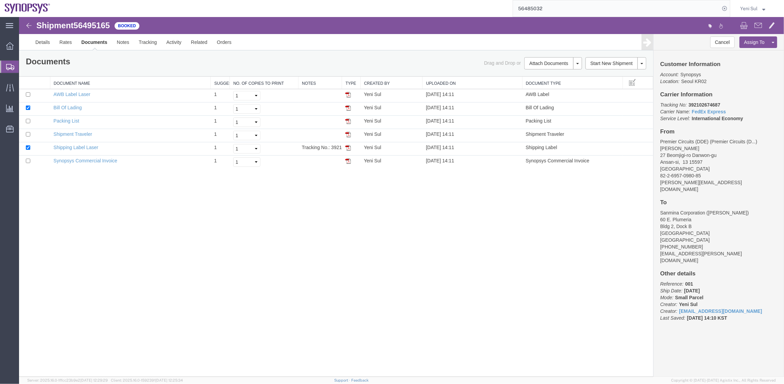
click at [0, 0] on span "Shipment Manager" at bounding box center [0, 0] width 0 height 0
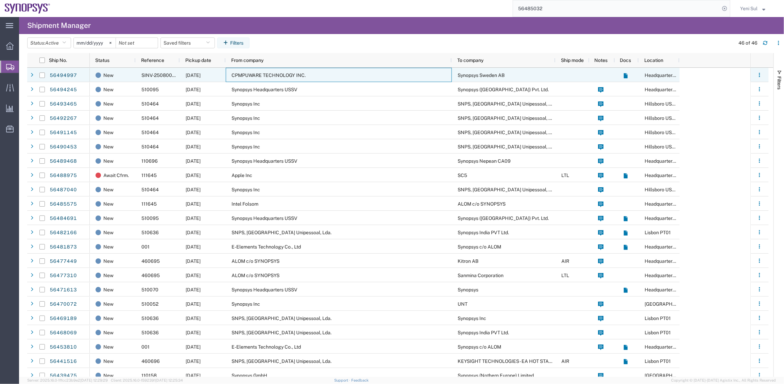
click at [271, 78] on span "CPMPUWARE TECHNOLOGY INC." at bounding box center [269, 74] width 74 height 5
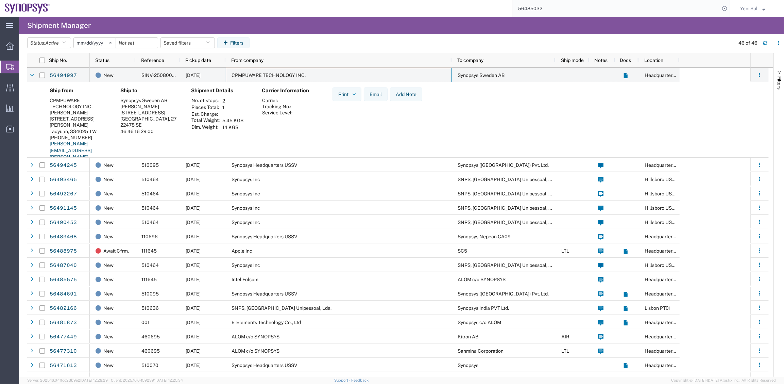
click at [246, 75] on span "CPMPUWARE TECHNOLOGY INC." at bounding box center [269, 74] width 74 height 5
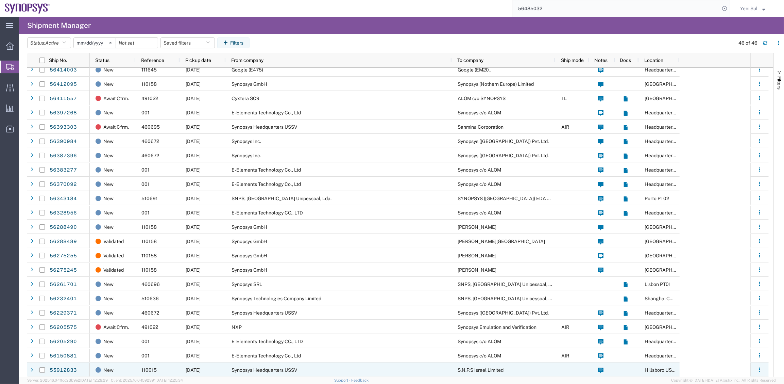
scroll to position [348, 0]
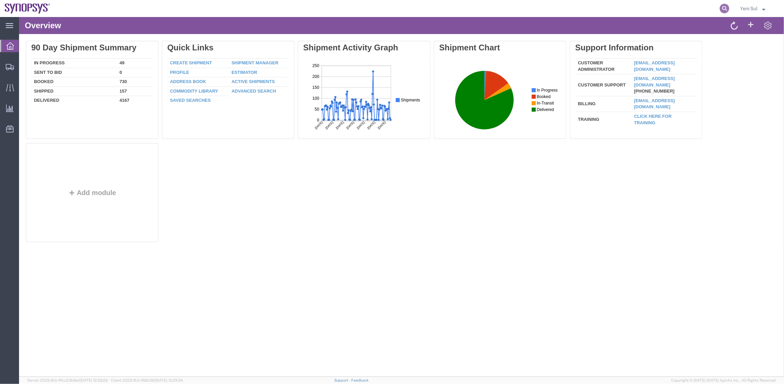
drag, startPoint x: 726, startPoint y: 7, endPoint x: 725, endPoint y: 12, distance: 4.8
click at [726, 10] on icon at bounding box center [725, 9] width 10 height 10
click at [725, 12] on icon at bounding box center [725, 9] width 10 height 10
click at [690, 13] on input "search" at bounding box center [616, 8] width 207 height 16
click at [657, 16] on input "search" at bounding box center [616, 8] width 207 height 16
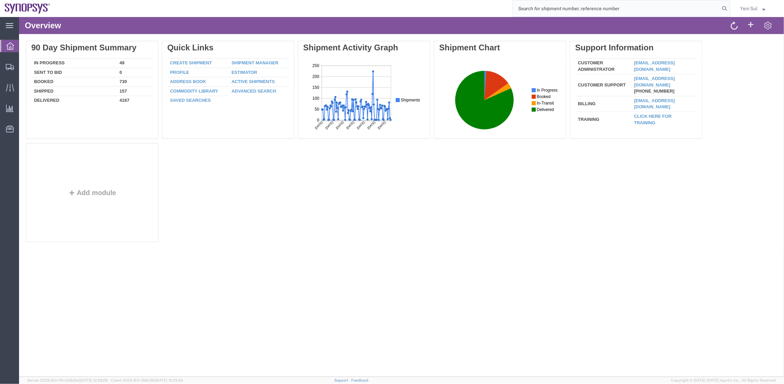
paste input "56485032"
type input "56485032"
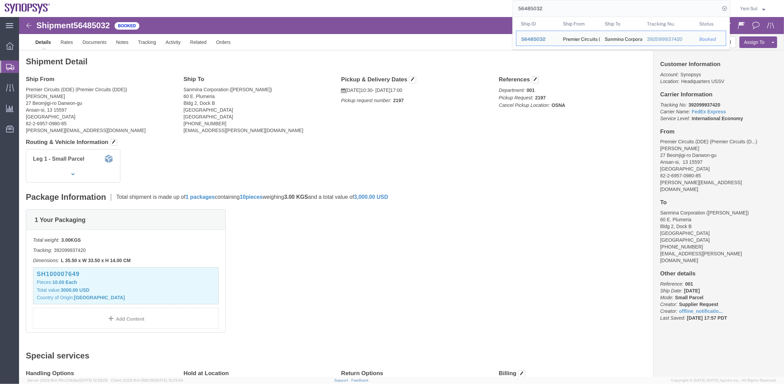
click div "Package Information Total shipment is made up of 1 packages containing 10 piece…"
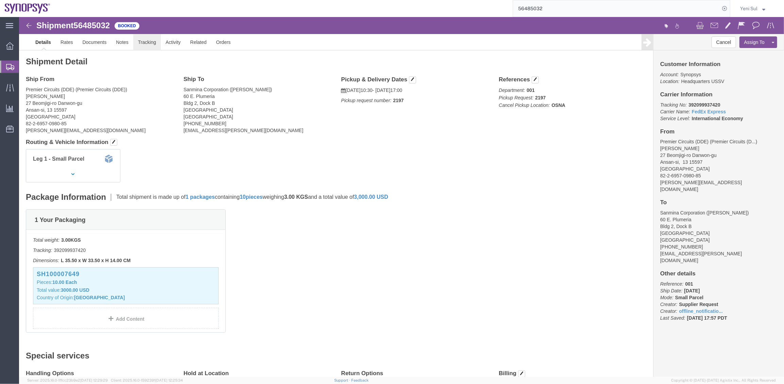
click link "Tracking"
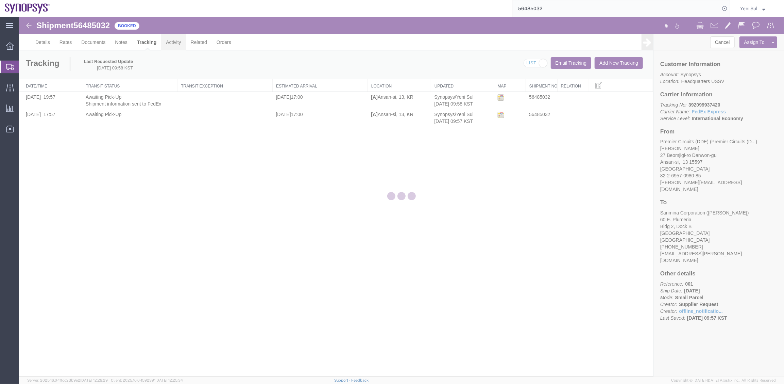
click at [167, 42] on link "Activity" at bounding box center [173, 42] width 24 height 16
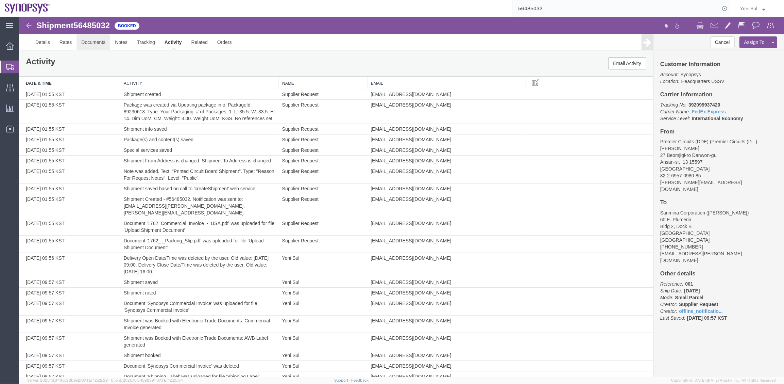
click at [90, 46] on link "Documents" at bounding box center [93, 42] width 34 height 16
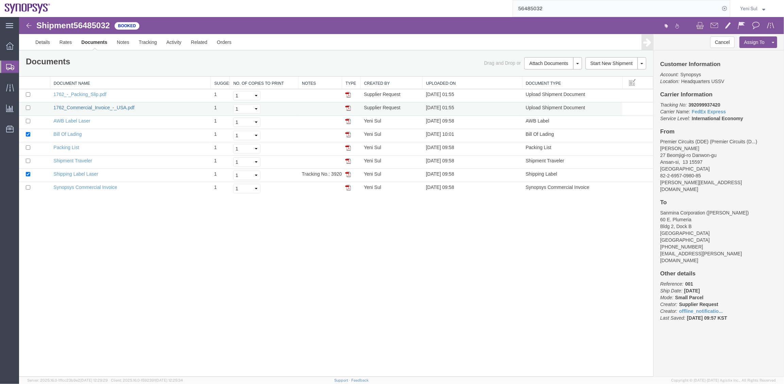
click at [81, 105] on link "1762_Commercial_Invoice_-_USA.pdf" at bounding box center [93, 106] width 81 height 5
click at [91, 93] on link "1762_-_Packing_Slip.pdf" at bounding box center [79, 93] width 53 height 5
drag, startPoint x: 313, startPoint y: 248, endPoint x: 290, endPoint y: 209, distance: 45.1
click at [313, 248] on div "Shipment 56485032 8 of 8 Booked Details Rates Documents Notes Tracking Activity…" at bounding box center [401, 196] width 765 height 359
click at [38, 45] on link "Details" at bounding box center [42, 42] width 24 height 16
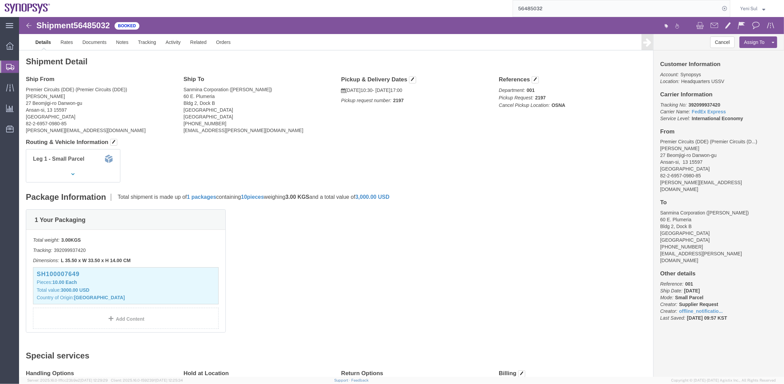
click div "Shipment Detail Ship From Premier Circuits (DDE) (Premier Circuits (DDE)) Alice…"
drag, startPoint x: 492, startPoint y: 240, endPoint x: 437, endPoint y: 125, distance: 127.3
click div "1 Your Packaging Total weight: 3.00 KGS Tracking: 392099937420 Dimensions: L 35…"
click link "Documents"
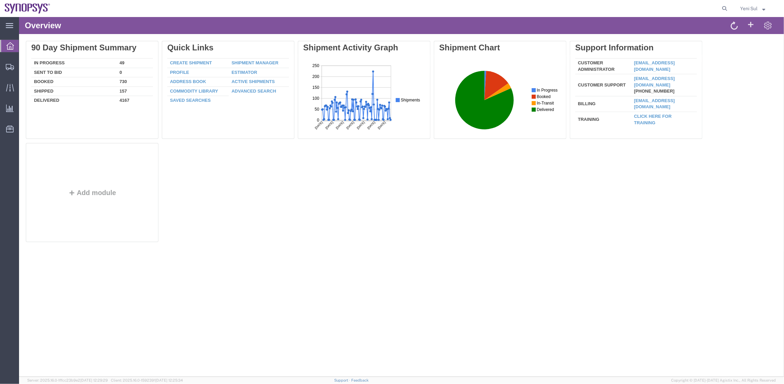
drag, startPoint x: 727, startPoint y: 10, endPoint x: 690, endPoint y: 12, distance: 37.8
click at [727, 10] on icon at bounding box center [725, 9] width 10 height 10
click at [720, 12] on input "search" at bounding box center [725, 8] width 11 height 16
paste input "56485032"
type input "56485032"
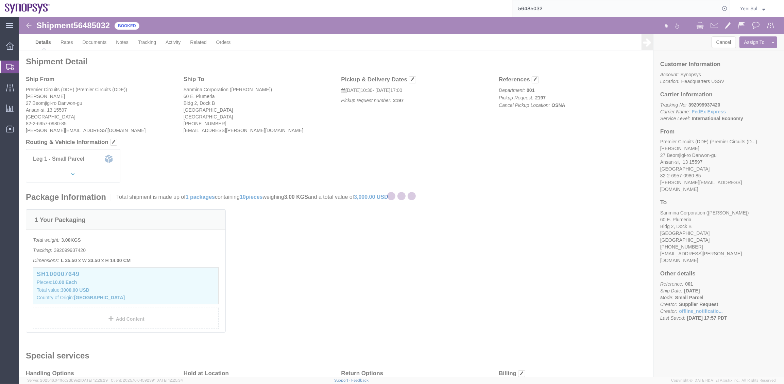
click at [487, 244] on div at bounding box center [401, 196] width 765 height 359
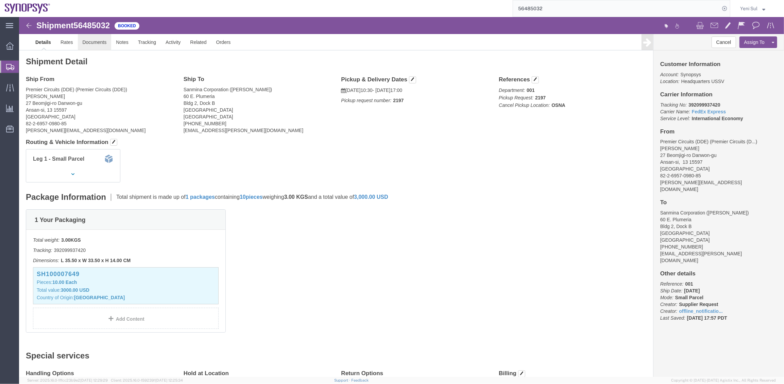
click link "Documents"
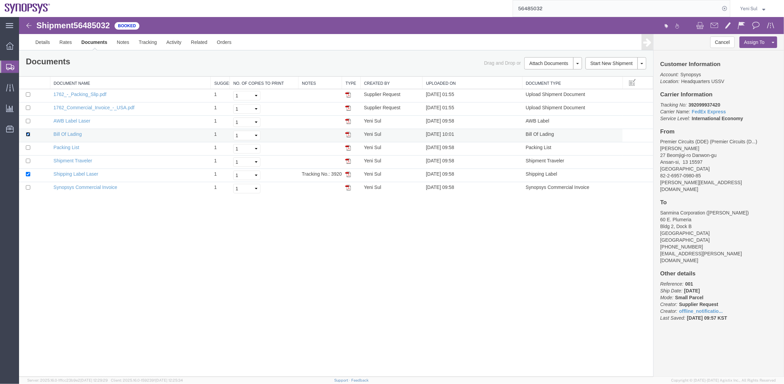
click at [27, 134] on input "checkbox" at bounding box center [28, 134] width 4 height 4
checkbox input "false"
click at [27, 170] on td at bounding box center [34, 174] width 31 height 13
click at [28, 170] on td at bounding box center [34, 174] width 31 height 13
click at [26, 173] on input "checkbox" at bounding box center [28, 173] width 4 height 4
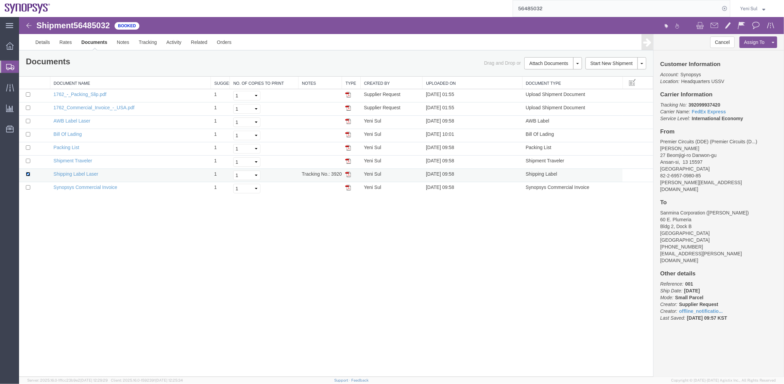
checkbox input "false"
click at [28, 95] on input "checkbox" at bounding box center [28, 94] width 4 height 4
checkbox input "true"
click at [28, 105] on input "checkbox" at bounding box center [28, 107] width 4 height 4
checkbox input "true"
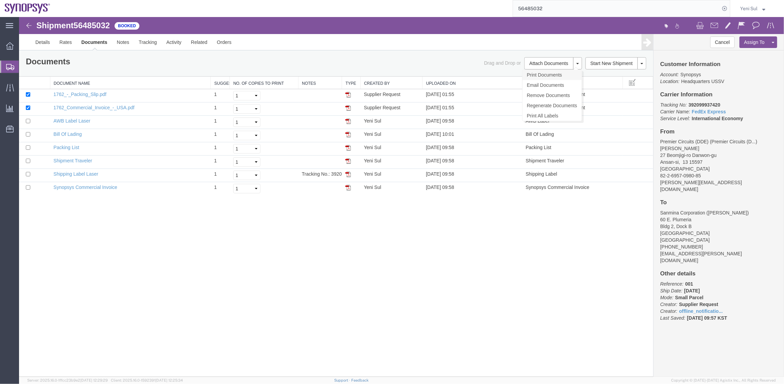
click at [544, 74] on link "Print Documents" at bounding box center [551, 74] width 59 height 10
